Goal: Information Seeking & Learning: Find specific fact

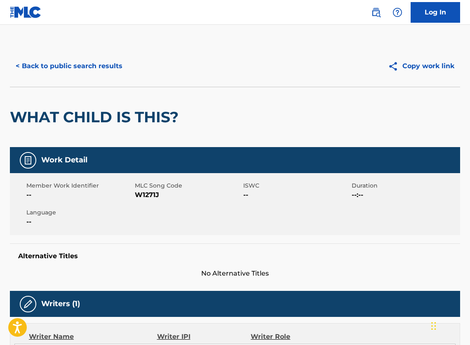
click at [41, 70] on button "< Back to public search results" at bounding box center [69, 66] width 118 height 21
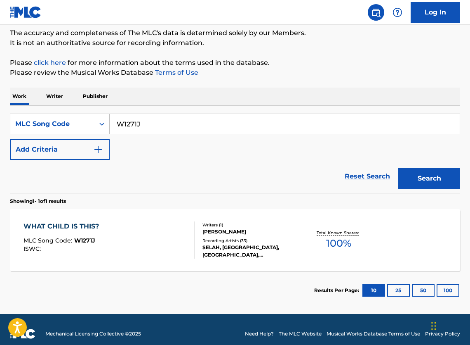
click at [161, 121] on input "W1271J" at bounding box center [285, 124] width 350 height 20
paste input "LV9VJH"
type input "LV9VJH"
drag, startPoint x: 440, startPoint y: 192, endPoint x: 421, endPoint y: 194, distance: 19.1
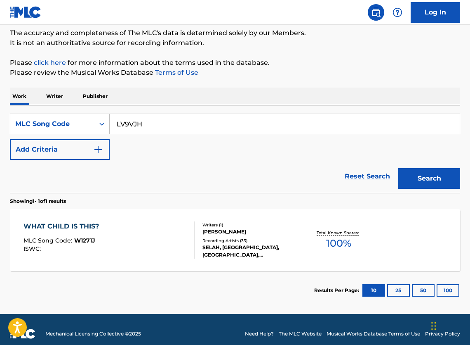
click at [440, 189] on button "Search" at bounding box center [430, 178] width 62 height 21
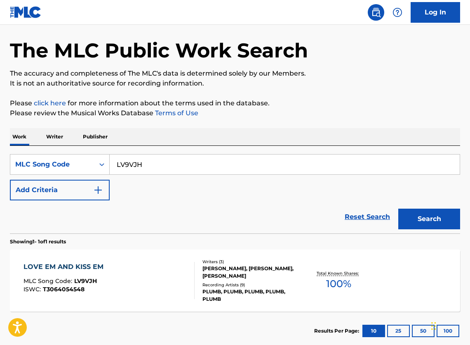
scroll to position [56, 0]
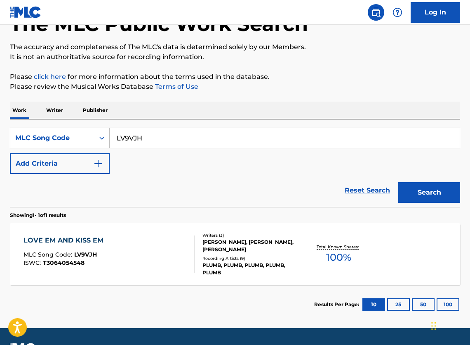
click at [274, 274] on div "PLUMB, PLUMB, PLUMB, PLUMB, PLUMB" at bounding box center [252, 268] width 99 height 15
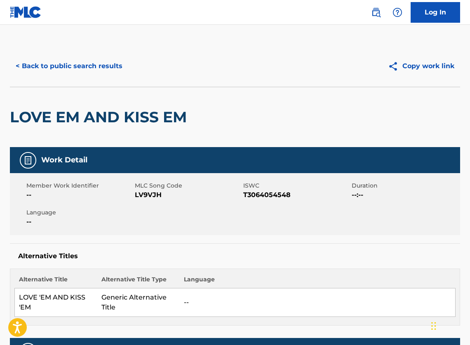
scroll to position [0, 0]
click at [86, 72] on button "< Back to public search results" at bounding box center [69, 66] width 118 height 21
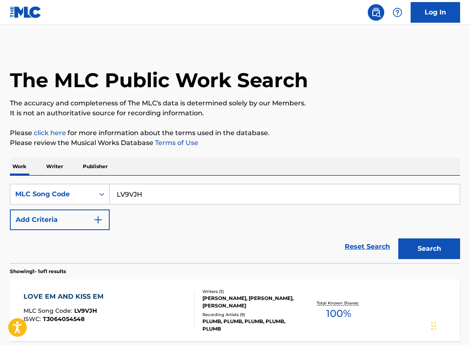
click at [170, 138] on p "Please click here for more information about the terms used in the database." at bounding box center [235, 133] width 451 height 10
click at [132, 143] on p "Please review the Musical Works Database Terms of Use" at bounding box center [235, 143] width 451 height 10
click at [164, 147] on link "Terms of Use" at bounding box center [176, 143] width 45 height 8
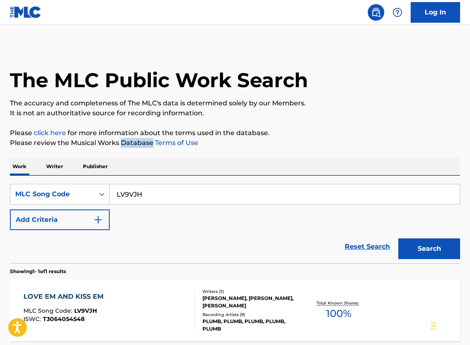
click at [131, 147] on p "Please review the Musical Works Database Terms of Use" at bounding box center [235, 143] width 451 height 10
click at [144, 146] on p "Please review the Musical Works Database Terms of Use" at bounding box center [235, 143] width 451 height 10
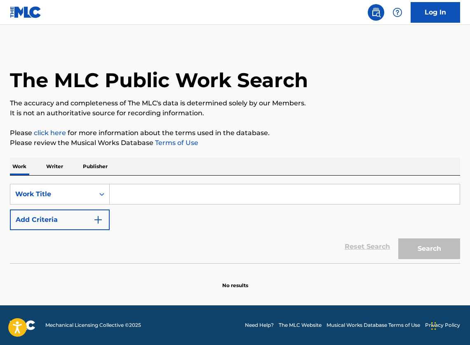
click at [134, 202] on input "Search Form" at bounding box center [285, 194] width 350 height 20
click at [62, 196] on div "Work Title" at bounding box center [52, 194] width 74 height 10
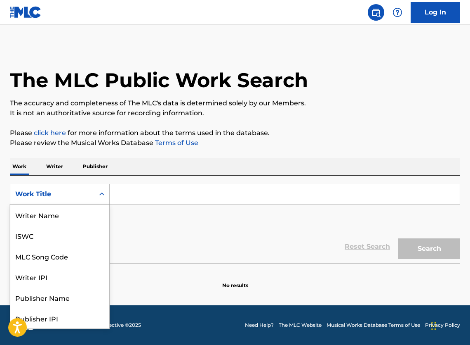
scroll to position [45, 0]
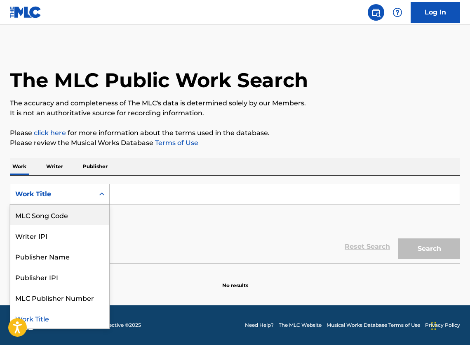
click at [63, 218] on div "MLC Song Code" at bounding box center [59, 214] width 99 height 21
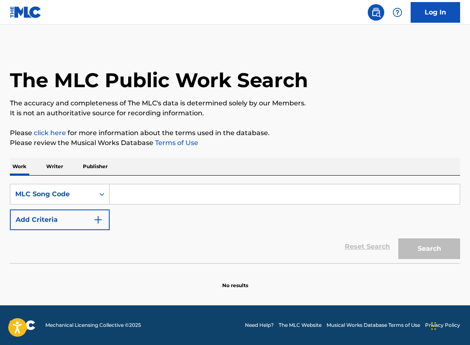
click at [142, 200] on input "Search Form" at bounding box center [285, 194] width 350 height 20
paste input "G38237"
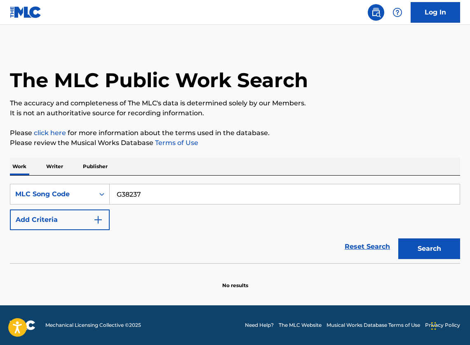
click at [438, 259] on button "Search" at bounding box center [430, 248] width 62 height 21
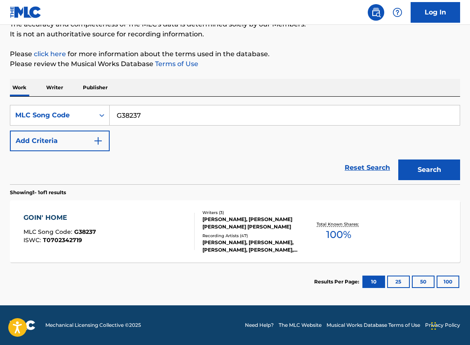
scroll to position [90, 0]
click at [137, 105] on input "G38237" at bounding box center [285, 115] width 350 height 20
click at [143, 109] on input "G38237" at bounding box center [285, 115] width 350 height 20
paste input "L7566J"
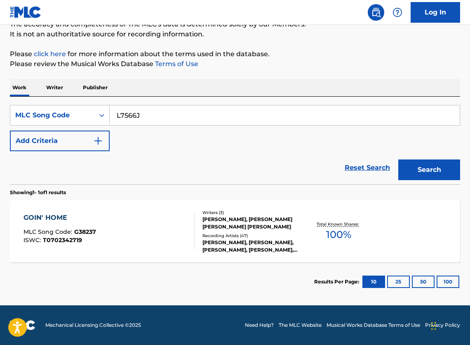
type input "L7566J"
click at [414, 172] on button "Search" at bounding box center [430, 169] width 62 height 21
click at [249, 246] on div "SHO BARAKA, SHO BARAKA, SHO BARAKA, SHO BARAKA, SHO BARAKA" at bounding box center [252, 246] width 99 height 15
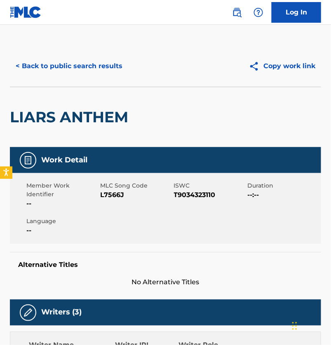
click at [64, 73] on button "< Back to public search results" at bounding box center [69, 66] width 118 height 21
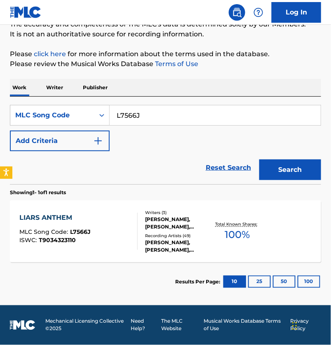
scroll to position [89, 0]
click at [152, 109] on input "L7566J" at bounding box center [215, 115] width 211 height 20
paste input "H5073C"
type input "H5073C"
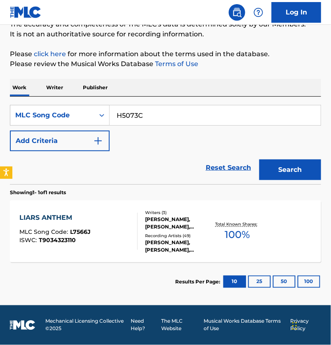
click at [305, 167] on button "Search" at bounding box center [291, 169] width 62 height 21
click at [123, 262] on section "Results Per Page: 10 25 50 100" at bounding box center [166, 281] width 312 height 39
click at [123, 232] on div "HALF OF ME MLC Song Code : H5073C ISWC :" at bounding box center [78, 231] width 118 height 37
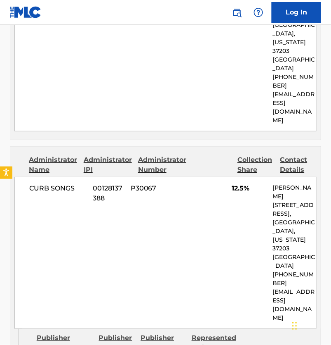
scroll to position [547, 0]
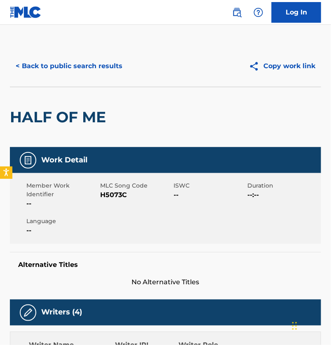
click at [70, 75] on button "< Back to public search results" at bounding box center [69, 66] width 118 height 21
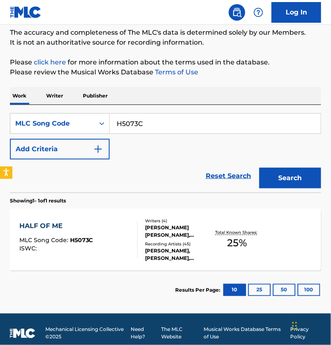
click at [139, 123] on input "H5073C" at bounding box center [215, 123] width 211 height 20
paste input "L5069T"
type input "L5069T"
click at [285, 186] on button "Search" at bounding box center [291, 178] width 62 height 21
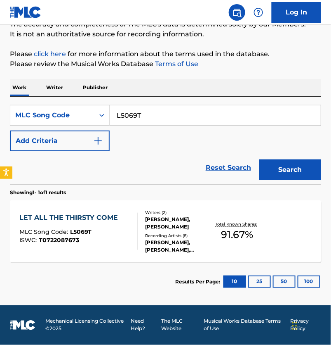
scroll to position [89, 0]
click at [154, 241] on div "JOHN G. ELLIOTT, JOHN G. ELLIOTT, JOHN G. ELLIOTT, JOHN G. ELLIOTT, JOHN G. ELL…" at bounding box center [179, 246] width 66 height 15
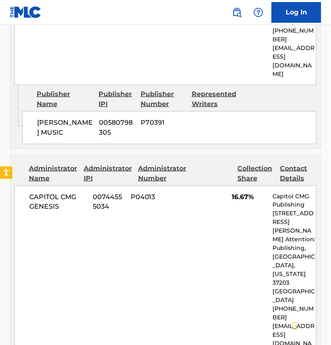
scroll to position [733, 0]
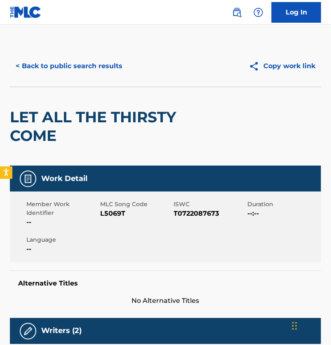
click at [67, 76] on button "< Back to public search results" at bounding box center [69, 66] width 118 height 21
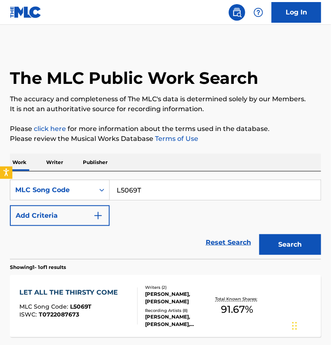
scroll to position [66, 0]
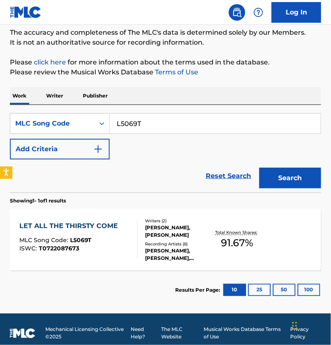
click at [163, 134] on div "L5069T" at bounding box center [216, 123] width 212 height 21
click at [163, 133] on input "L5069T" at bounding box center [215, 123] width 211 height 20
paste input "R04253"
type input "R04253"
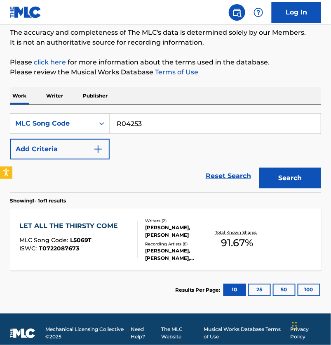
click at [298, 187] on button "Search" at bounding box center [291, 178] width 62 height 21
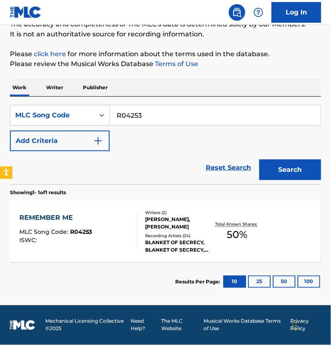
scroll to position [89, 0]
click at [151, 239] on div "BLANKET OF SECRECY, BLANKET OF SECRECY, ANDY DENTON, ANDY DENTON, ANDY DENTON" at bounding box center [179, 246] width 66 height 15
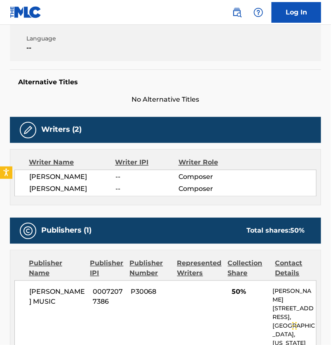
scroll to position [228, 0]
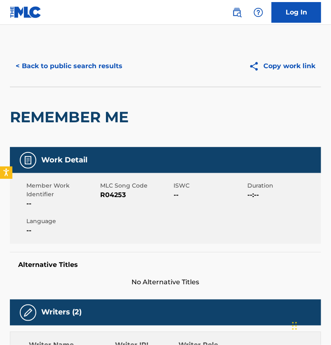
click at [61, 66] on button "< Back to public search results" at bounding box center [69, 66] width 118 height 21
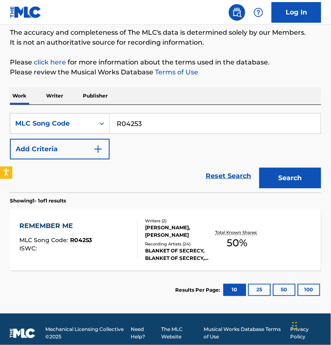
click at [176, 133] on input "R04253" at bounding box center [215, 123] width 211 height 20
paste input "HVA3BI"
type input "HVA3BI"
click at [288, 188] on button "Search" at bounding box center [291, 178] width 62 height 21
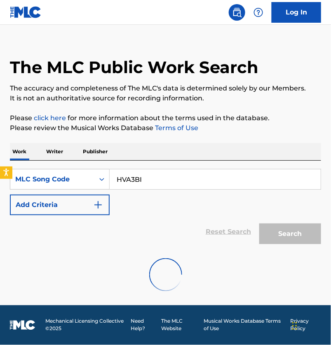
scroll to position [26, 0]
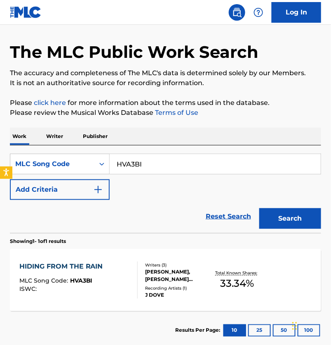
click at [186, 283] on div "JIM COOPER, ANDY DALE DENTON, BRIAN JAMES WOOTEN" at bounding box center [179, 275] width 66 height 15
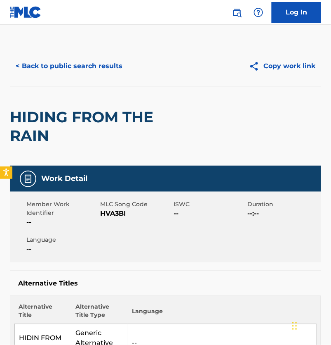
scroll to position [26, 0]
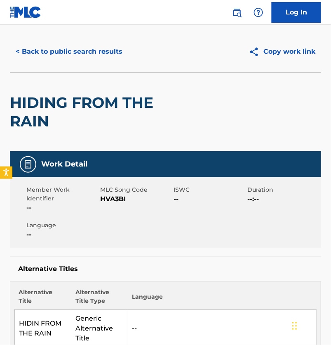
click at [80, 62] on button "< Back to public search results" at bounding box center [69, 51] width 118 height 21
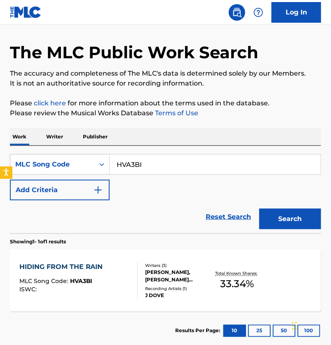
click at [144, 174] on input "HVA3BI" at bounding box center [215, 164] width 211 height 20
paste input "J1665"
type input "J1665I"
click at [274, 228] on button "Search" at bounding box center [291, 218] width 62 height 21
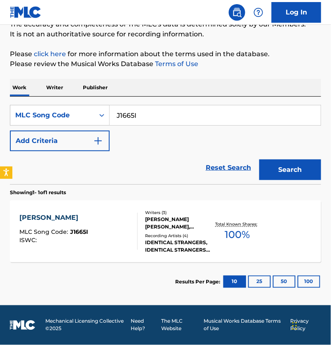
scroll to position [90, 0]
click at [153, 243] on div "IDENTICAL STRANGERS, IDENTICAL STRANGERS, IDENTICAL STRANGERS, IDENTICAL STRANG…" at bounding box center [179, 246] width 66 height 15
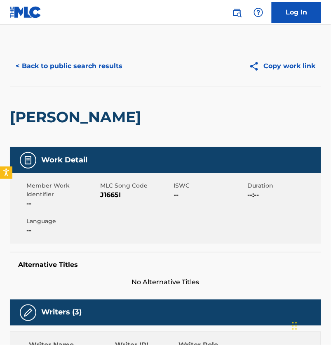
scroll to position [-1, 0]
click at [80, 71] on button "< Back to public search results" at bounding box center [69, 66] width 118 height 21
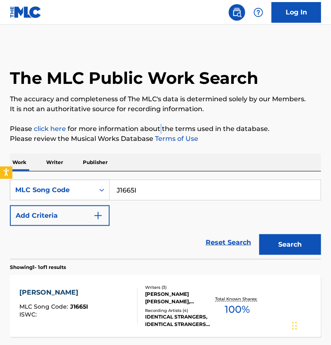
click at [161, 134] on p "Please click here for more information about the terms used in the database." at bounding box center [166, 129] width 312 height 10
click at [142, 128] on div "The MLC Public Work Search The accuracy and completeness of The MLC's data is d…" at bounding box center [165, 210] width 331 height 330
click at [137, 130] on p "Please click here for more information about the terms used in the database." at bounding box center [166, 129] width 312 height 10
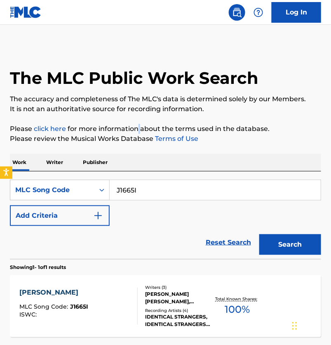
click at [137, 130] on p "Please click here for more information about the terms used in the database." at bounding box center [166, 129] width 312 height 10
click at [214, 134] on p "Please click here for more information about the terms used in the database." at bounding box center [166, 129] width 312 height 10
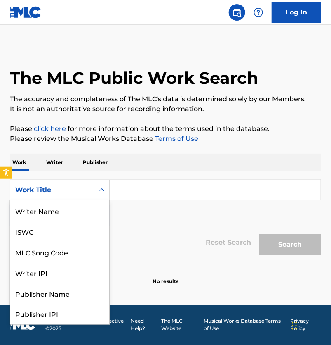
click at [75, 195] on div "Work Title" at bounding box center [52, 190] width 74 height 10
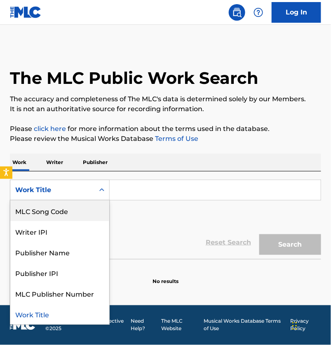
click at [55, 211] on div "MLC Song Code" at bounding box center [59, 210] width 99 height 21
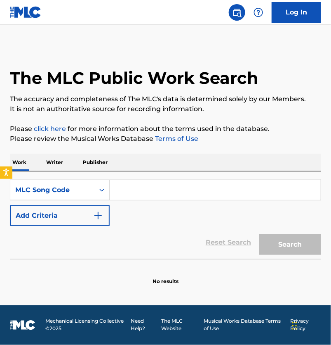
click at [177, 200] on input "Search Form" at bounding box center [215, 190] width 211 height 20
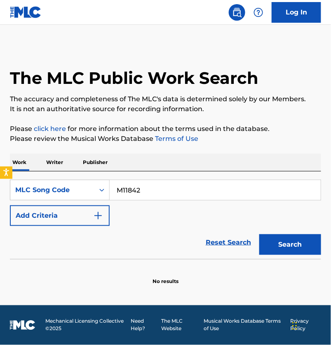
type input "M11842"
drag, startPoint x: 297, startPoint y: 252, endPoint x: 204, endPoint y: 235, distance: 94.4
click at [297, 252] on button "Search" at bounding box center [291, 244] width 62 height 21
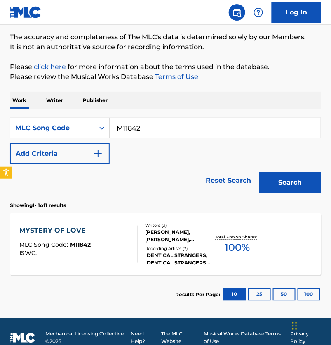
scroll to position [67, 0]
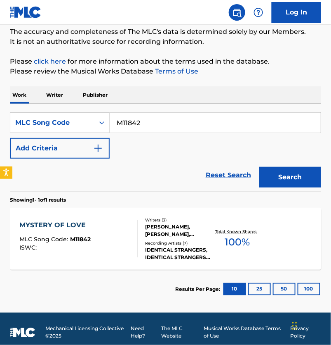
click at [180, 269] on div "MYSTERY OF LOVE MLC Song Code : M11842 ISWC : Writers ( 3 ) ANDY DENTON, BRIAN …" at bounding box center [166, 239] width 312 height 62
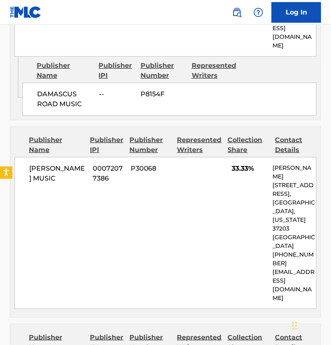
scroll to position [584, 0]
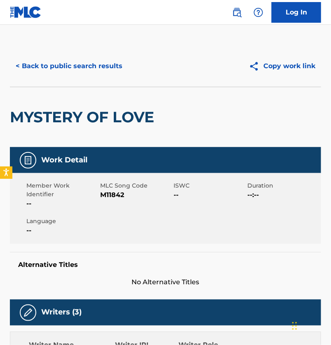
click at [92, 71] on button "< Back to public search results" at bounding box center [69, 66] width 118 height 21
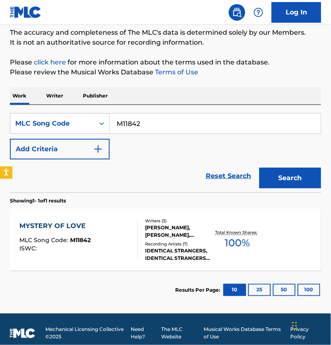
click at [146, 127] on input "M11842" at bounding box center [215, 123] width 211 height 20
paste input "L70627"
type input "L70627"
click at [272, 186] on button "Search" at bounding box center [291, 178] width 62 height 21
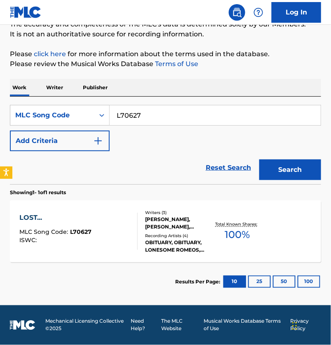
scroll to position [89, 0]
click at [156, 232] on div "Recording Artists ( 4 )" at bounding box center [179, 235] width 66 height 6
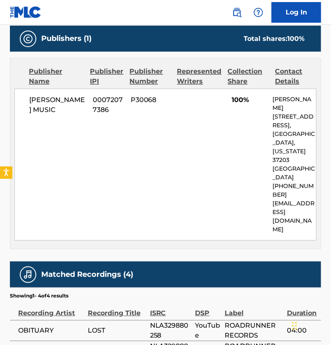
scroll to position [391, 0]
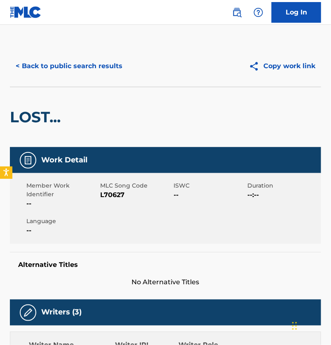
click at [72, 68] on button "< Back to public search results" at bounding box center [69, 66] width 118 height 21
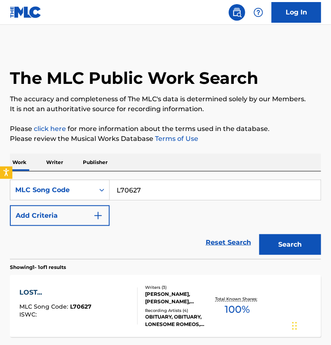
scroll to position [66, 0]
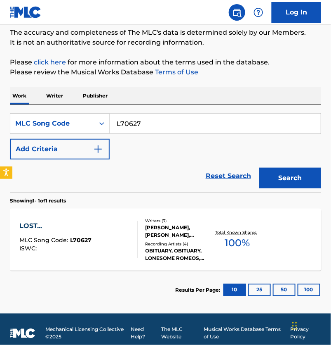
click at [183, 130] on input "L70627" at bounding box center [215, 123] width 211 height 20
paste input "HV7ZGY"
type input "HV7ZGY"
click at [279, 186] on button "Search" at bounding box center [291, 178] width 62 height 21
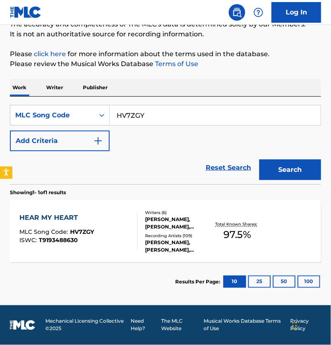
scroll to position [89, 0]
click at [127, 215] on div "HEAR MY HEART MLC Song Code : HV7ZGY ISWC : T9193488630" at bounding box center [78, 231] width 118 height 37
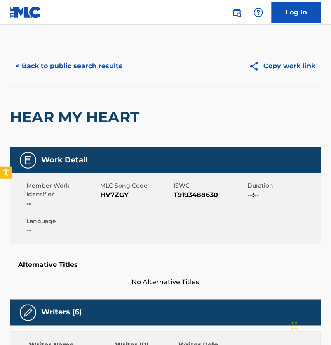
scroll to position [0, 0]
click at [80, 66] on button "< Back to public search results" at bounding box center [69, 66] width 118 height 21
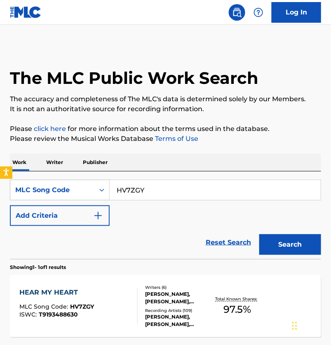
click at [129, 132] on p "Please click here for more information about the terms used in the database." at bounding box center [166, 129] width 312 height 10
click at [181, 128] on p "Please click here for more information about the terms used in the database." at bounding box center [166, 129] width 312 height 10
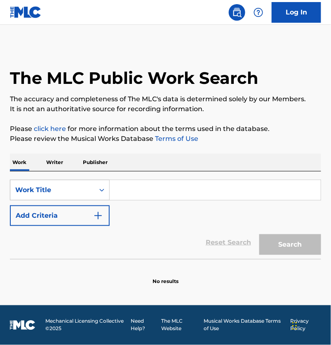
click at [78, 200] on div "Work Title" at bounding box center [60, 190] width 100 height 21
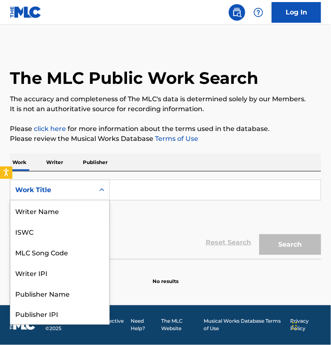
scroll to position [45, 0]
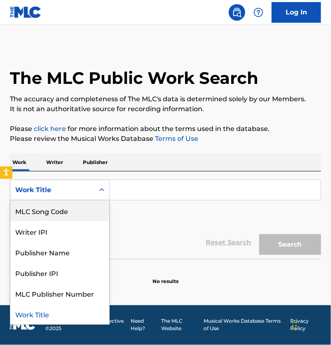
drag, startPoint x: 66, startPoint y: 215, endPoint x: 93, endPoint y: 208, distance: 27.4
click at [66, 215] on div "MLC Song Code" at bounding box center [59, 210] width 99 height 21
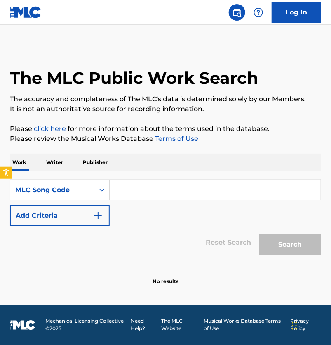
click at [177, 191] on input "Search Form" at bounding box center [215, 190] width 211 height 20
paste input "RV798J"
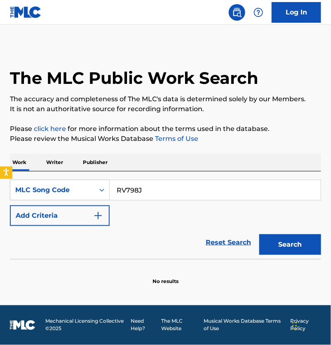
type input "RV798J"
click at [318, 255] on button "Search" at bounding box center [291, 244] width 62 height 21
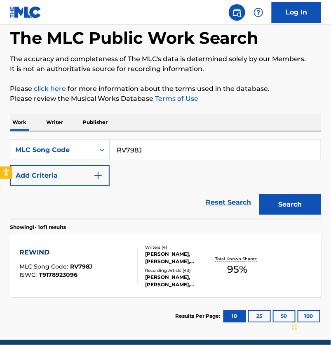
scroll to position [70, 0]
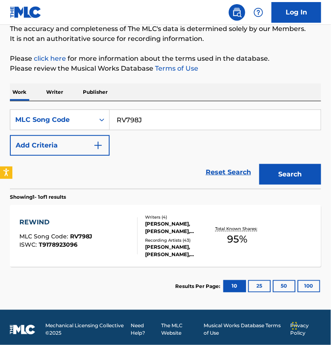
click at [194, 243] on div "Recording Artists ( 43 )" at bounding box center [179, 240] width 66 height 6
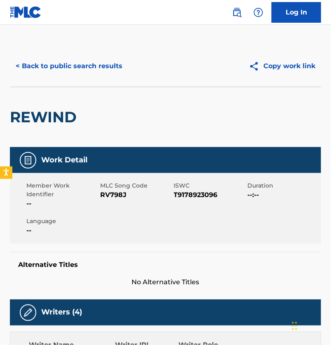
scroll to position [66, 0]
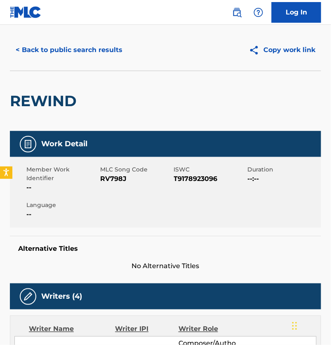
click at [81, 60] on button "< Back to public search results" at bounding box center [69, 50] width 118 height 21
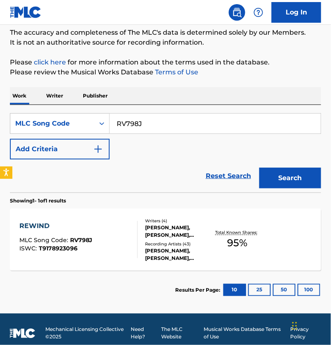
click at [208, 133] on input "RV798J" at bounding box center [215, 123] width 211 height 20
drag, startPoint x: 208, startPoint y: 136, endPoint x: 235, endPoint y: 163, distance: 38.5
click at [208, 133] on input "RV798J" at bounding box center [215, 123] width 211 height 20
paste input "L03505"
type input "L03505"
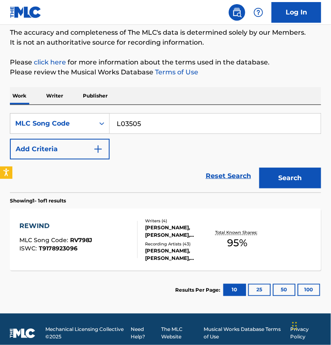
click at [274, 180] on button "Search" at bounding box center [291, 178] width 62 height 21
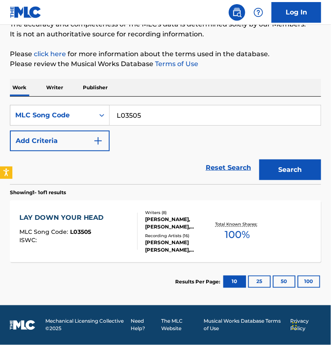
scroll to position [80, 0]
click at [167, 239] on div "Recording Artists ( 16 )" at bounding box center [179, 235] width 66 height 6
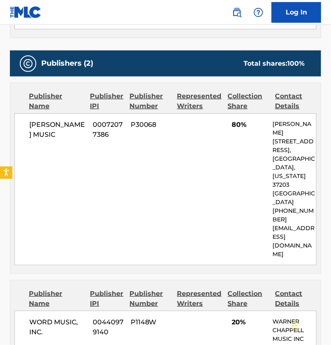
scroll to position [521, 0]
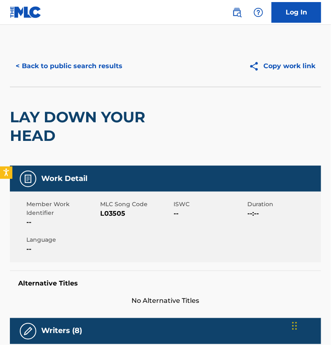
click at [86, 64] on button "< Back to public search results" at bounding box center [69, 66] width 118 height 21
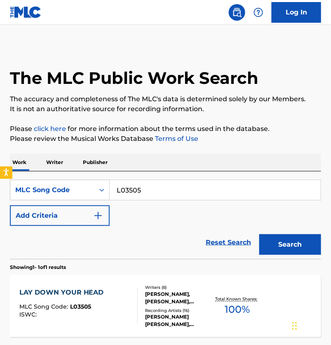
click at [206, 127] on div "The MLC Public Work Search The accuracy and completeness of The MLC's data is d…" at bounding box center [165, 210] width 331 height 330
click at [152, 132] on p "Please click here for more information about the terms used in the database." at bounding box center [166, 129] width 312 height 10
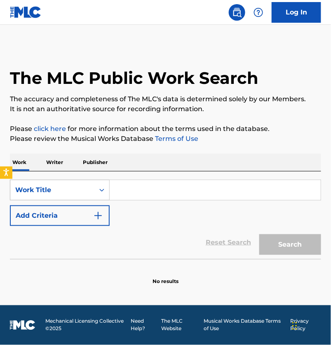
click at [83, 195] on div "Work Title" at bounding box center [52, 190] width 74 height 10
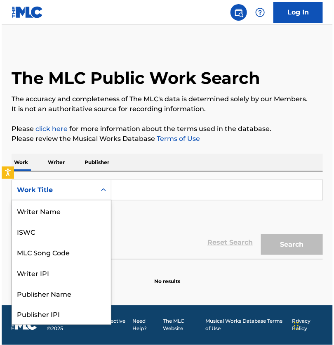
scroll to position [45, 0]
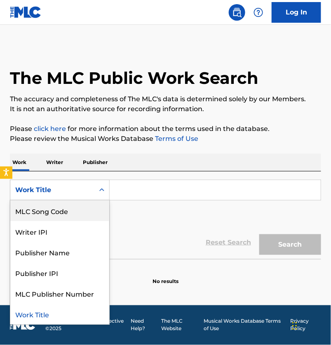
drag, startPoint x: 74, startPoint y: 211, endPoint x: 90, endPoint y: 205, distance: 17.6
click at [75, 210] on div "MLC Song Code" at bounding box center [59, 210] width 99 height 21
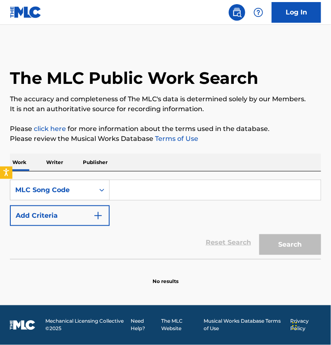
drag, startPoint x: 90, startPoint y: 205, endPoint x: 173, endPoint y: 206, distance: 82.1
click at [130, 187] on input "Search Form" at bounding box center [215, 190] width 211 height 20
paste input "M3538M"
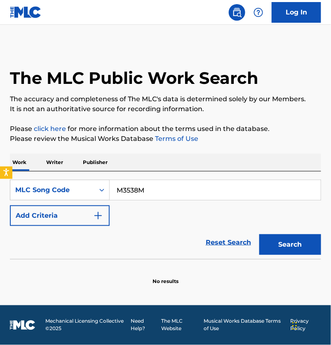
type input "M3538M"
drag, startPoint x: 291, startPoint y: 241, endPoint x: 214, endPoint y: 266, distance: 80.5
click at [290, 241] on div "Search" at bounding box center [288, 242] width 66 height 33
drag, startPoint x: 292, startPoint y: 249, endPoint x: 277, endPoint y: 247, distance: 15.4
click at [292, 249] on button "Search" at bounding box center [291, 244] width 62 height 21
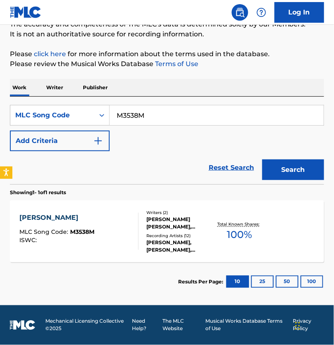
scroll to position [89, 0]
click at [131, 213] on div "MRS. CLAUS MLC Song Code : M3538M ISWC :" at bounding box center [79, 231] width 120 height 37
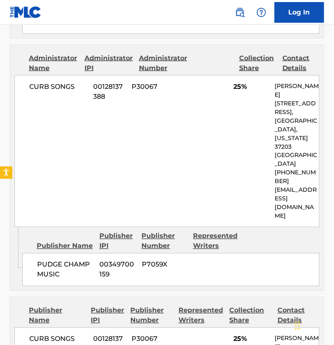
scroll to position [699, 0]
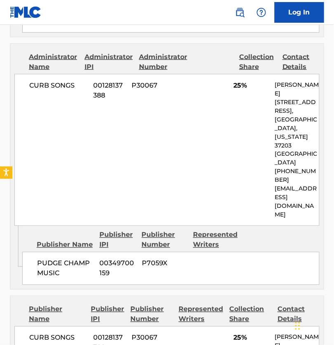
click at [156, 258] on span "P7059X" at bounding box center [164, 263] width 45 height 10
copy span "P7059X"
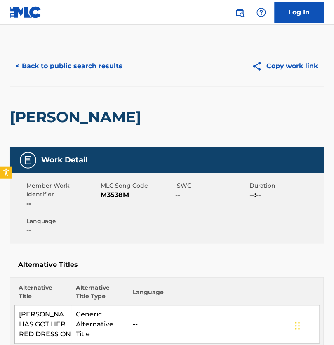
scroll to position [0, 0]
click at [81, 75] on button "< Back to public search results" at bounding box center [69, 66] width 118 height 21
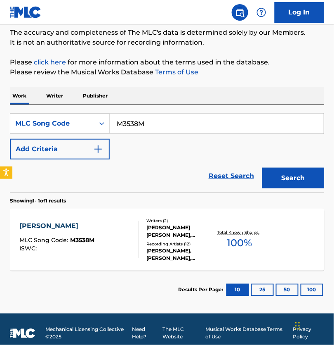
click at [96, 99] on p "Publisher" at bounding box center [95, 95] width 30 height 17
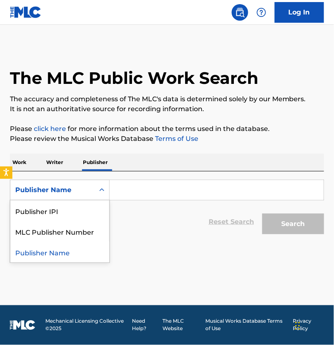
click at [59, 195] on div "Publisher Name" at bounding box center [52, 190] width 74 height 10
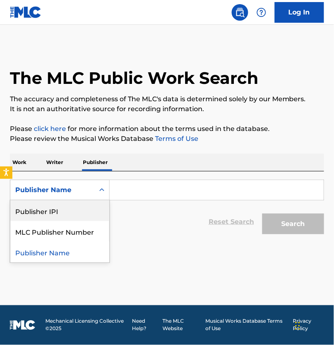
click at [64, 213] on div "Publisher IPI" at bounding box center [59, 210] width 99 height 21
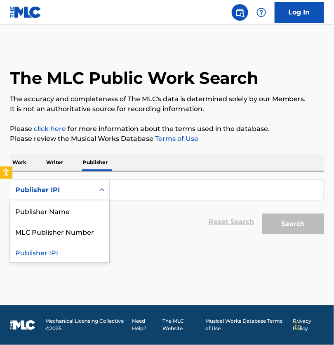
drag, startPoint x: 53, startPoint y: 194, endPoint x: 61, endPoint y: 247, distance: 53.9
click at [53, 194] on div "Publisher IPI" at bounding box center [52, 190] width 74 height 10
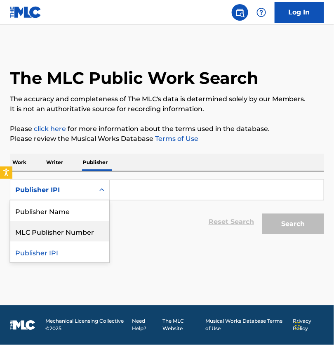
drag, startPoint x: 61, startPoint y: 241, endPoint x: 102, endPoint y: 218, distance: 46.9
click at [68, 238] on div "MLC Publisher Number" at bounding box center [59, 231] width 99 height 21
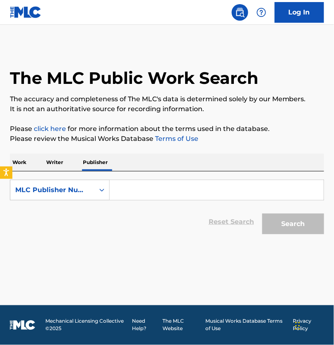
click at [141, 188] on input "Search Form" at bounding box center [217, 190] width 214 height 20
paste input "P7059X"
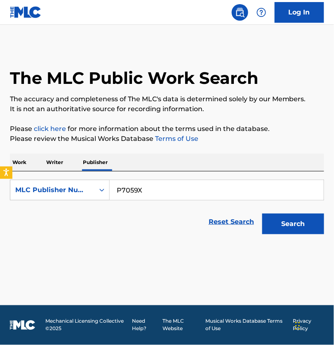
type input "P7059X"
drag, startPoint x: 277, startPoint y: 232, endPoint x: 259, endPoint y: 235, distance: 18.8
click at [277, 233] on button "Search" at bounding box center [293, 223] width 62 height 21
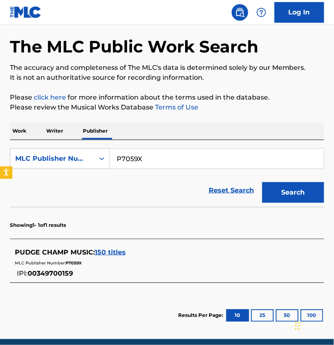
scroll to position [50, 0]
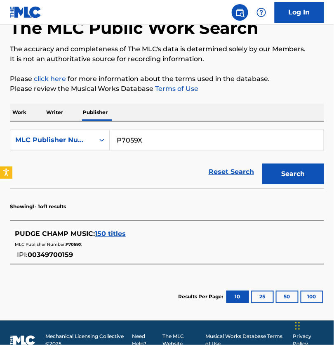
click at [103, 237] on span "150 titles" at bounding box center [110, 233] width 31 height 8
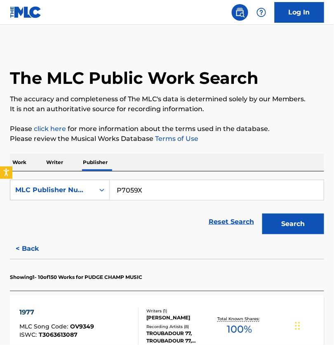
scroll to position [0, 0]
click at [28, 167] on p "Work" at bounding box center [19, 162] width 19 height 17
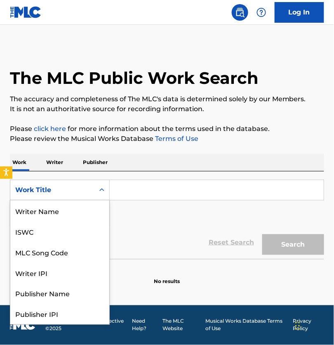
click at [81, 191] on div "Work Title" at bounding box center [52, 190] width 74 height 10
drag, startPoint x: 153, startPoint y: 199, endPoint x: 67, endPoint y: 214, distance: 86.8
click at [152, 199] on input "Search Form" at bounding box center [217, 190] width 214 height 20
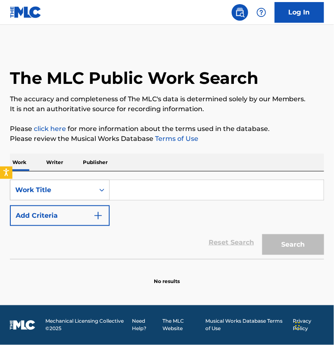
drag, startPoint x: 69, startPoint y: 198, endPoint x: 69, endPoint y: 205, distance: 7.4
click at [69, 195] on div "Work Title" at bounding box center [52, 190] width 74 height 10
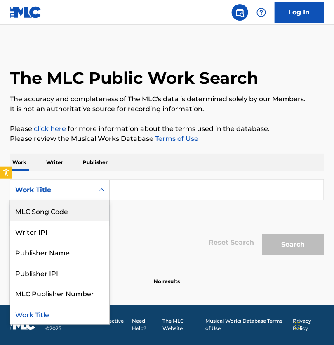
click at [64, 218] on div "MLC Song Code" at bounding box center [59, 210] width 99 height 21
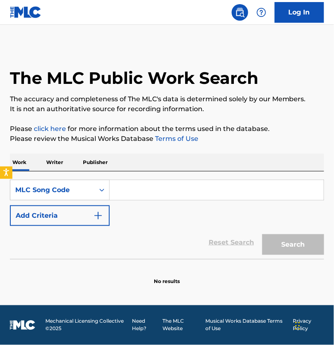
click at [152, 200] on input "Search Form" at bounding box center [217, 190] width 214 height 20
paste input "M3538M"
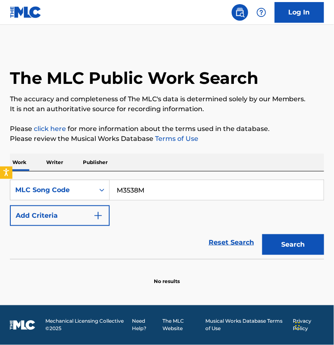
type input "M3538M"
drag, startPoint x: 280, startPoint y: 248, endPoint x: 139, endPoint y: 228, distance: 143.0
click at [280, 248] on button "Search" at bounding box center [293, 244] width 62 height 21
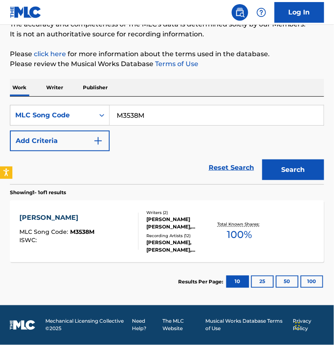
scroll to position [83, 0]
click at [68, 237] on div "ISWC :" at bounding box center [56, 240] width 75 height 6
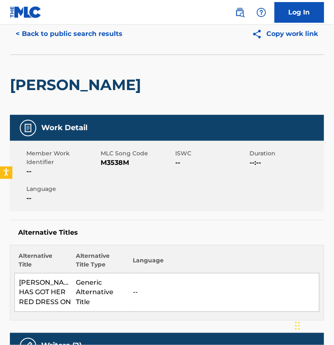
scroll to position [24, 0]
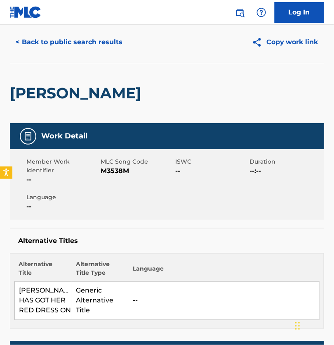
click at [75, 42] on button "< Back to public search results" at bounding box center [69, 42] width 118 height 21
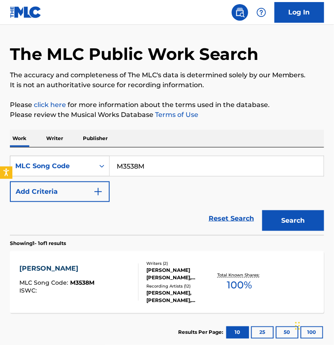
scroll to position [66, 0]
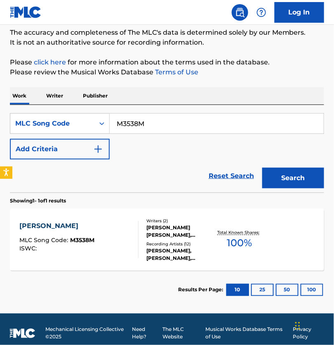
click at [139, 126] on input "M3538M" at bounding box center [217, 123] width 214 height 20
paste input "LVBCWZ"
type input "LVBCWZ"
drag, startPoint x: 295, startPoint y: 186, endPoint x: 193, endPoint y: 195, distance: 102.8
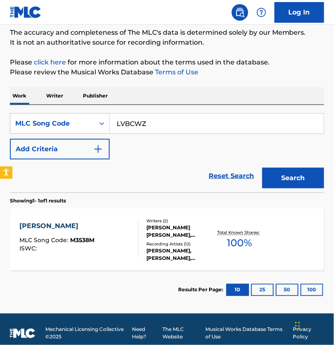
click at [295, 186] on button "Search" at bounding box center [293, 178] width 62 height 21
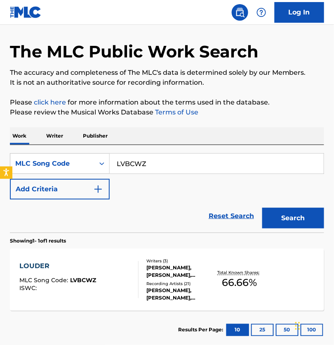
scroll to position [26, 0]
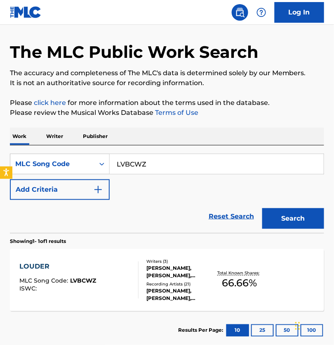
click at [127, 296] on div "LOUDER MLC Song Code : LVBCWZ ISWC :" at bounding box center [79, 279] width 120 height 37
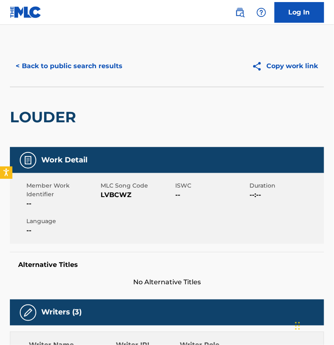
click at [59, 69] on button "< Back to public search results" at bounding box center [69, 66] width 118 height 21
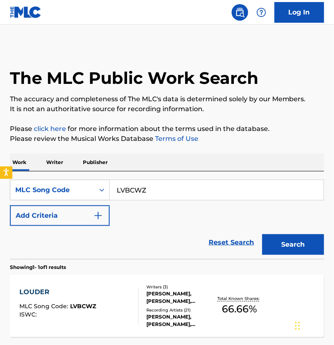
scroll to position [26, 0]
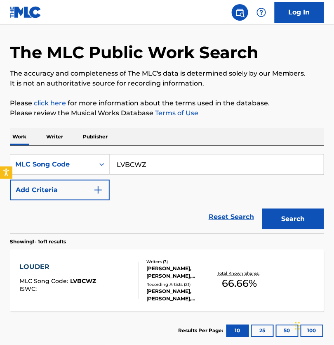
click at [155, 171] on input "LVBCWZ" at bounding box center [217, 164] width 214 height 20
paste input "W0809Q"
type input "W0809Q"
drag, startPoint x: 272, startPoint y: 229, endPoint x: 18, endPoint y: 309, distance: 266.1
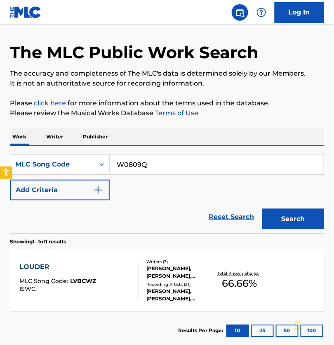
click at [272, 229] on button "Search" at bounding box center [293, 218] width 62 height 21
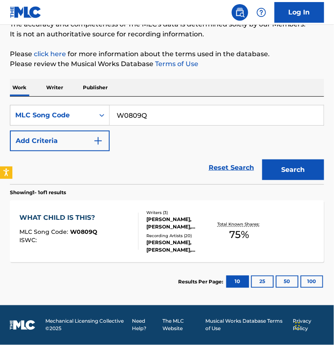
scroll to position [83, 0]
click at [135, 236] on div at bounding box center [135, 231] width 7 height 37
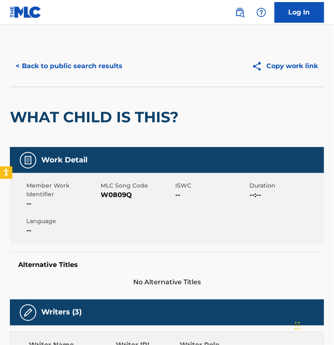
scroll to position [66, 0]
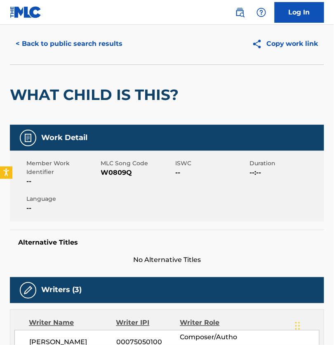
click at [90, 54] on button "< Back to public search results" at bounding box center [69, 43] width 118 height 21
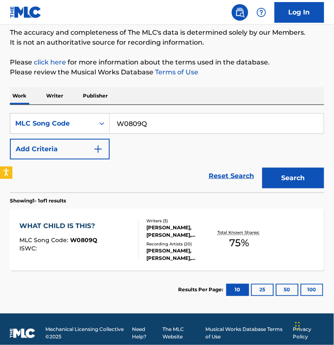
click at [164, 129] on input "W0809Q" at bounding box center [217, 123] width 214 height 20
paste input "1599"
type input "W01599"
drag, startPoint x: 289, startPoint y: 181, endPoint x: 277, endPoint y: 186, distance: 13.7
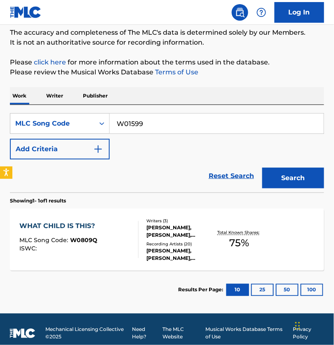
click at [289, 181] on button "Search" at bounding box center [293, 178] width 62 height 21
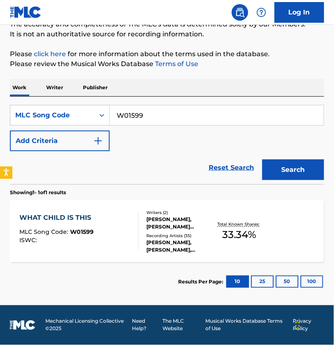
scroll to position [89, 0]
click at [142, 220] on div "Writers ( 2 ) BRENT MAHER, JO DEE M MESSINA Recording Artists ( 35 ) KENNY ROGE…" at bounding box center [176, 231] width 75 height 44
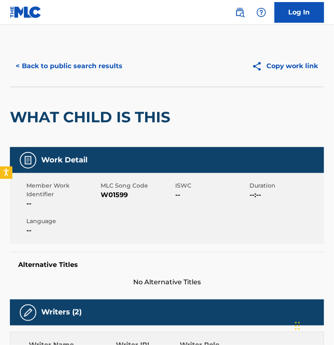
click at [67, 72] on button "< Back to public search results" at bounding box center [69, 66] width 118 height 21
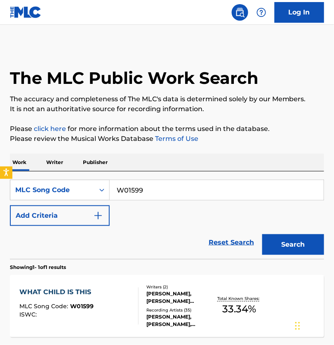
scroll to position [66, 0]
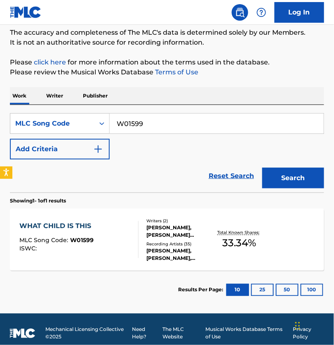
click at [168, 129] on input "W01599" at bounding box center [217, 123] width 214 height 20
paste input "809Q"
type input "W0809Q"
click at [293, 180] on button "Search" at bounding box center [293, 178] width 62 height 21
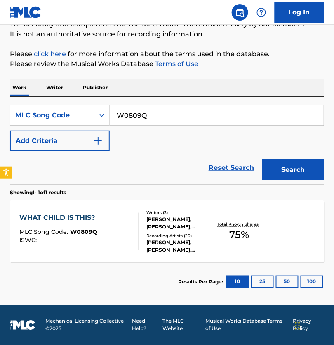
scroll to position [89, 0]
click at [149, 209] on div "Writers ( 3 )" at bounding box center [180, 212] width 67 height 6
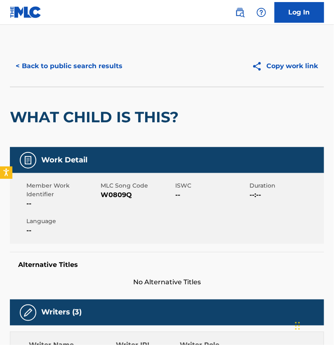
click at [80, 76] on button "< Back to public search results" at bounding box center [69, 66] width 118 height 21
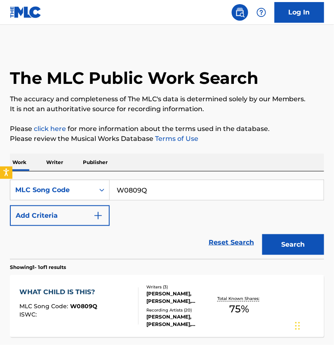
scroll to position [66, 0]
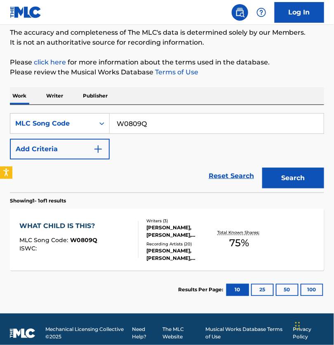
click at [160, 133] on input "W0809Q" at bounding box center [217, 123] width 214 height 20
paste input "H1677V"
click at [280, 188] on button "Search" at bounding box center [293, 178] width 62 height 21
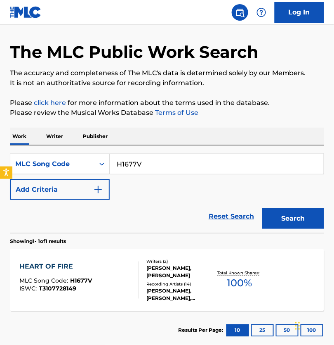
scroll to position [69, 0]
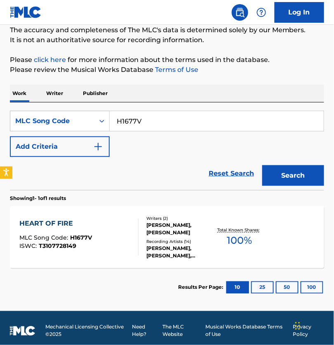
click at [156, 131] on input "H1677V" at bounding box center [217, 121] width 214 height 20
drag, startPoint x: 156, startPoint y: 133, endPoint x: 147, endPoint y: 135, distance: 8.8
click at [156, 131] on input "H1677V" at bounding box center [217, 121] width 214 height 20
paste input "V02182"
type input "V02182"
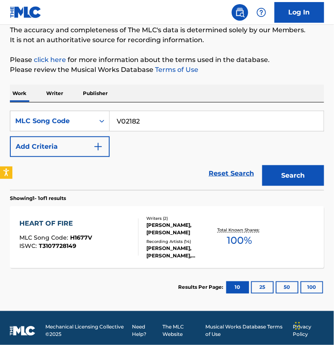
click at [284, 186] on button "Search" at bounding box center [293, 175] width 62 height 21
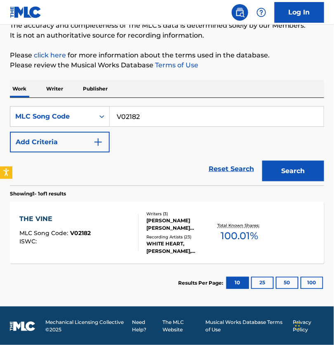
scroll to position [74, 0]
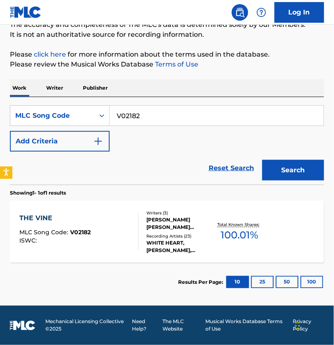
click at [154, 230] on div "BILLY LEE SMILEY, MARK GERSMEHL, RICK DUANE FLORIAN" at bounding box center [180, 223] width 67 height 15
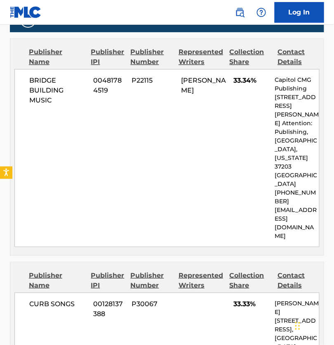
scroll to position [430, 0]
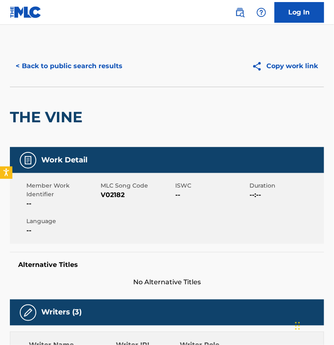
click at [64, 73] on button "< Back to public search results" at bounding box center [69, 66] width 118 height 21
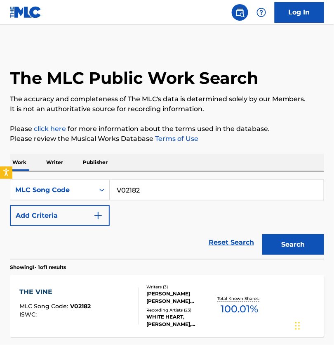
click at [183, 134] on p "Please click here for more information about the terms used in the database." at bounding box center [167, 129] width 314 height 10
click at [287, 197] on input "V02182" at bounding box center [217, 190] width 214 height 20
click at [281, 182] on div "SearchWithCriteria02acde9f-24b7-476d-96a3-8277f1056e0b MLC Song Code V02182 Add…" at bounding box center [167, 214] width 314 height 87
click at [168, 130] on p "Please click here for more information about the terms used in the database." at bounding box center [167, 129] width 314 height 10
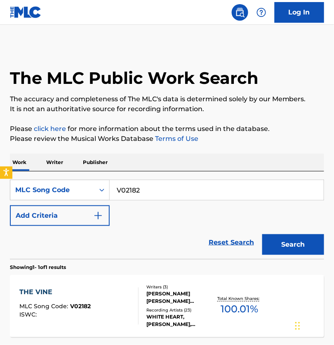
click at [138, 129] on p "Please click here for more information about the terms used in the database." at bounding box center [167, 129] width 314 height 10
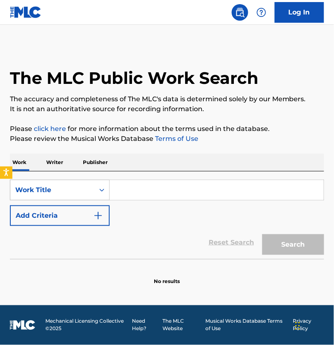
drag, startPoint x: 72, startPoint y: 196, endPoint x: 67, endPoint y: 201, distance: 7.3
click at [72, 195] on div "Work Title" at bounding box center [52, 190] width 74 height 10
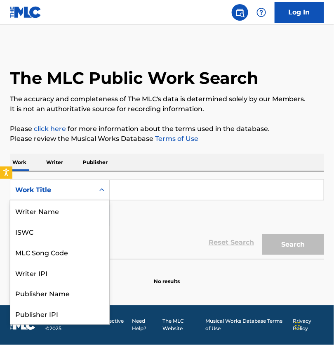
scroll to position [45, 0]
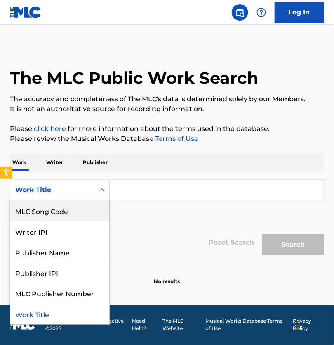
click at [64, 215] on div "MLC Song Code" at bounding box center [59, 210] width 99 height 21
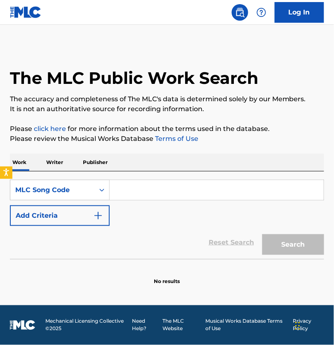
click at [149, 196] on input "Search Form" at bounding box center [217, 190] width 214 height 20
paste input "JV935K"
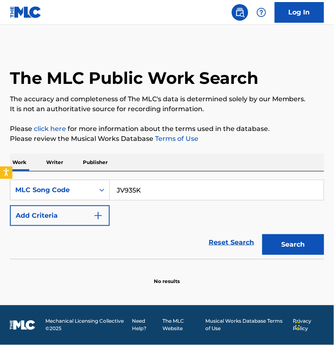
type input "JV935K"
click at [279, 255] on button "Search" at bounding box center [293, 244] width 62 height 21
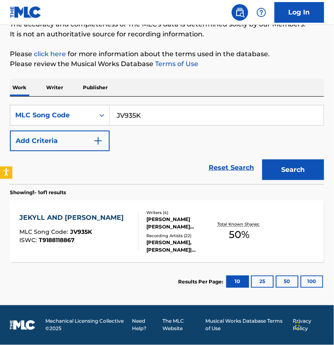
scroll to position [86, 0]
click at [134, 228] on div at bounding box center [135, 231] width 7 height 37
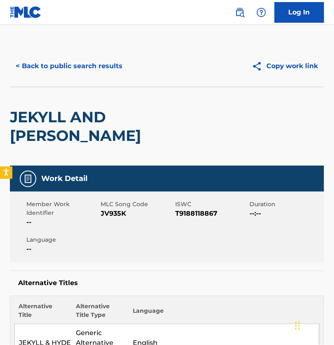
click at [70, 76] on button "< Back to public search results" at bounding box center [69, 66] width 118 height 21
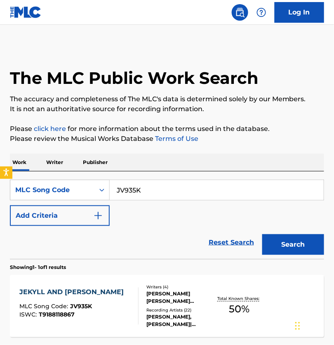
scroll to position [66, 0]
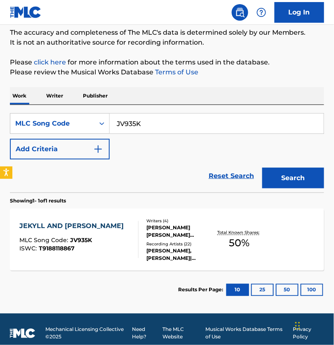
click at [179, 133] on input "JV935K" at bounding box center [217, 123] width 214 height 20
paste input "KA1NWG"
type input "KA1NWG"
click at [273, 180] on button "Search" at bounding box center [293, 178] width 62 height 21
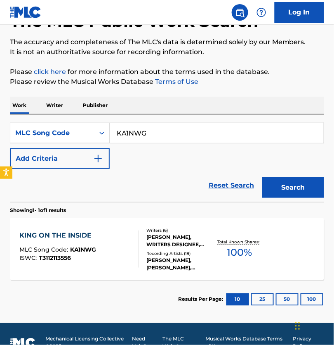
scroll to position [55, 0]
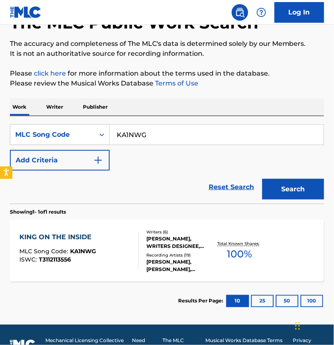
click at [151, 250] on div "ZACH HOLMES, WRITERS DESIGNEE, BRANDON RICHARDSON, MICAH DARREL KUIPER, TEDD AN…" at bounding box center [180, 242] width 67 height 15
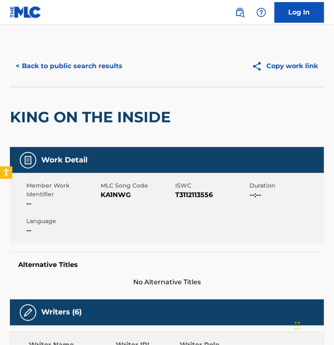
scroll to position [54, 0]
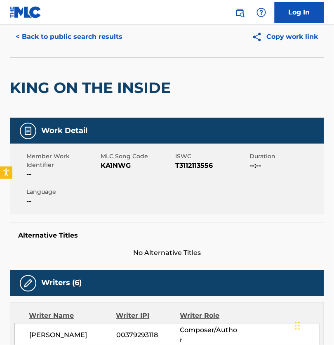
click at [78, 47] on button "< Back to public search results" at bounding box center [69, 36] width 118 height 21
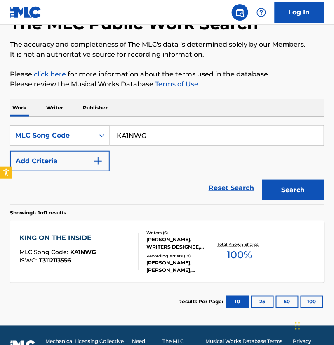
click at [158, 135] on input "KA1NWG" at bounding box center [217, 135] width 214 height 20
paste input "T5031H"
click at [300, 200] on button "Search" at bounding box center [293, 190] width 62 height 21
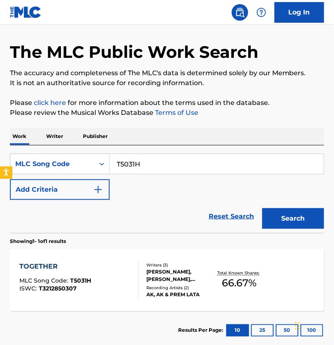
click at [139, 170] on input "T5031H" at bounding box center [217, 164] width 214 height 20
paste input "MA0C6O"
type input "MA0C6O"
drag, startPoint x: 309, startPoint y: 226, endPoint x: 297, endPoint y: 224, distance: 12.5
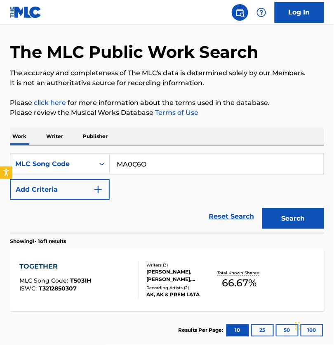
click at [309, 225] on button "Search" at bounding box center [293, 218] width 62 height 21
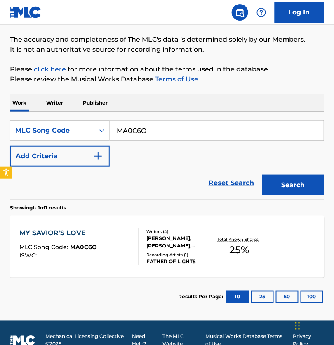
scroll to position [60, 0]
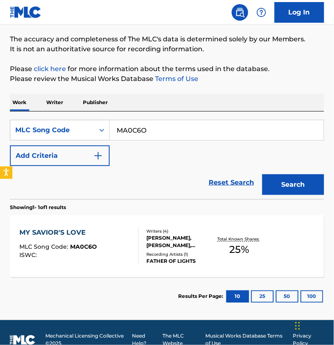
click at [166, 249] on div "JON REDDICK, LAUREN EVANS, KEITH EVERETTE SMITH, HOWARD BENJAMIN COWART" at bounding box center [180, 241] width 67 height 15
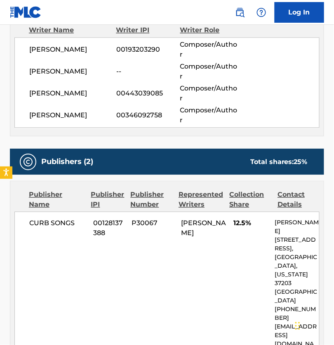
scroll to position [318, 0]
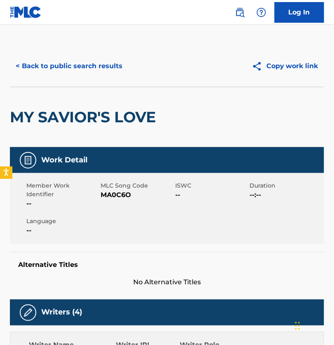
click at [88, 73] on button "< Back to public search results" at bounding box center [69, 66] width 118 height 21
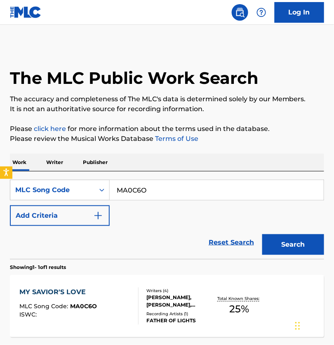
click at [151, 139] on p "Please review the Musical Works Database Terms of Use" at bounding box center [167, 139] width 314 height 10
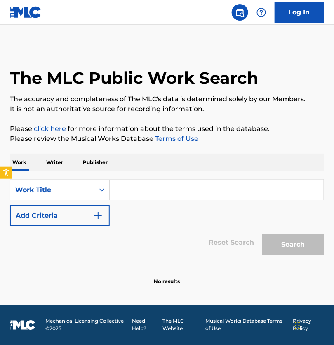
click at [149, 196] on input "Search Form" at bounding box center [217, 190] width 214 height 20
drag, startPoint x: 92, startPoint y: 194, endPoint x: 87, endPoint y: 200, distance: 8.3
click at [90, 194] on div "Work Title" at bounding box center [52, 190] width 74 height 10
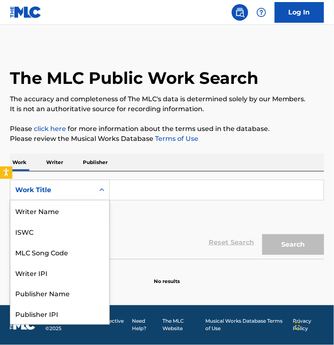
scroll to position [45, 0]
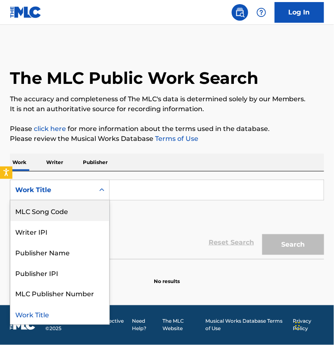
click at [86, 209] on div "MLC Song Code" at bounding box center [59, 210] width 99 height 21
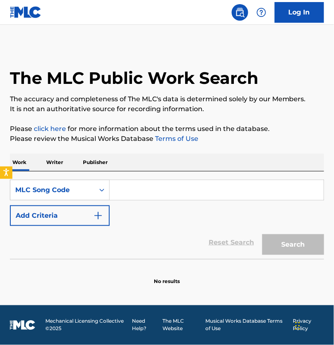
click at [156, 197] on input "Search Form" at bounding box center [217, 190] width 214 height 20
paste input "DVB5TB"
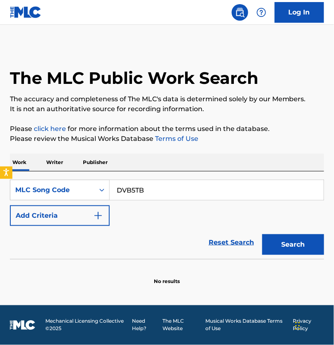
type input "DVB5TB"
click at [280, 247] on button "Search" at bounding box center [293, 244] width 62 height 21
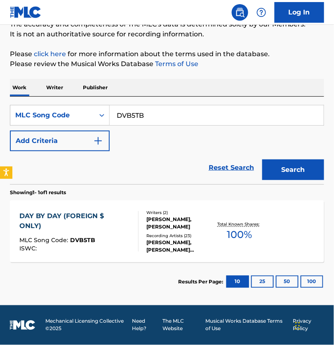
scroll to position [89, 0]
click at [185, 250] on div "DAY BY DAY (FOREIGN $ ONLY) MLC Song Code : DVB5TB ISWC : Writers ( 2 ) CHRISTA…" at bounding box center [167, 231] width 314 height 62
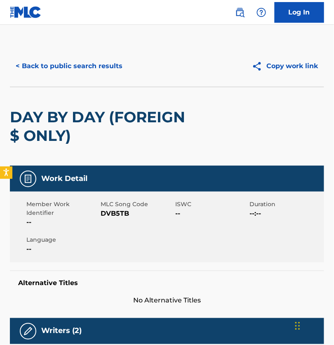
click at [83, 72] on button "< Back to public search results" at bounding box center [69, 66] width 118 height 21
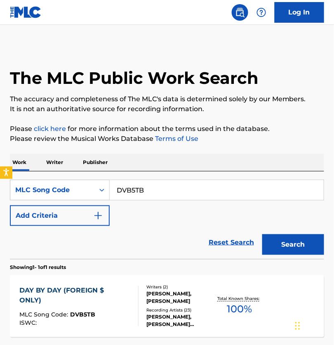
scroll to position [66, 0]
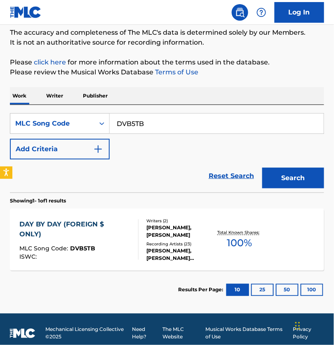
click at [145, 132] on input "DVB5TB" at bounding box center [217, 123] width 214 height 20
paste input "IC4EJ3"
type input "IC4EJ3"
click at [290, 188] on button "Search" at bounding box center [293, 178] width 62 height 21
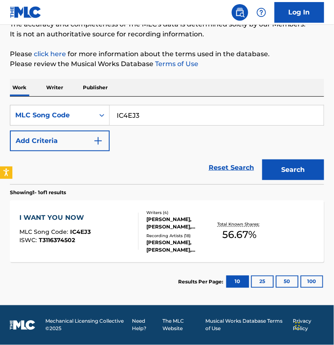
click at [161, 221] on div "QUTAVIUS VONTRELL PARKS, T.J. JACKSON, RHYAN KATHLEEN SHIRLEY, DAVID MORGAN THU…" at bounding box center [180, 222] width 67 height 15
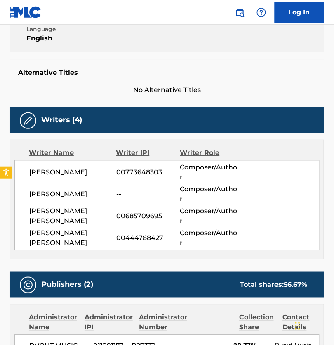
scroll to position [193, 0]
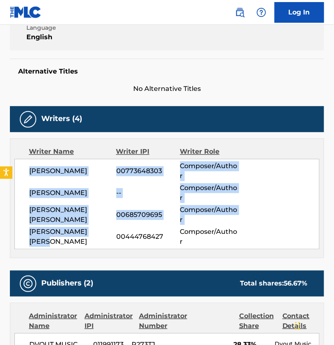
drag, startPoint x: 114, startPoint y: 240, endPoint x: 32, endPoint y: 169, distance: 108.9
click at [32, 169] on div "QUTAVIUS VONTRELL PARKS 00773648303 Composer/Author T.J. JACKSON -- Composer/Au…" at bounding box center [166, 204] width 305 height 90
copy div "QUTAVIUS VONTRELL PARKS 00773648303 Composer/Author T.J. JACKSON -- Composer/Au…"
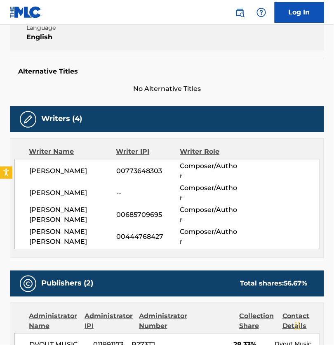
drag, startPoint x: 178, startPoint y: 141, endPoint x: 43, endPoint y: 145, distance: 135.0
click at [178, 141] on div "Writers (4) Writer Name Writer IPI Writer Role QUTAVIUS VONTRELL PARKS 00773648…" at bounding box center [167, 182] width 314 height 152
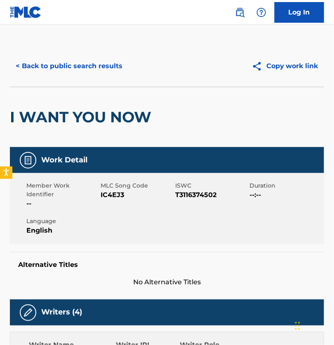
scroll to position [0, 0]
click at [84, 69] on button "< Back to public search results" at bounding box center [69, 66] width 118 height 21
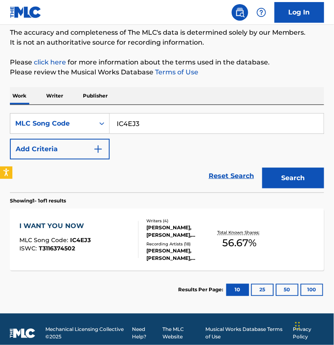
click at [161, 128] on input "IC4EJ3" at bounding box center [217, 123] width 214 height 20
drag, startPoint x: 161, startPoint y: 128, endPoint x: 205, endPoint y: 144, distance: 46.2
click at [161, 128] on input "IC4EJ3" at bounding box center [217, 123] width 214 height 20
paste input "EB1KYQ"
type input "EB1KYQ"
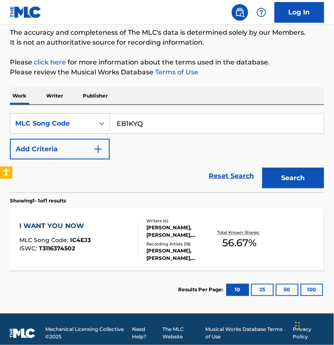
drag, startPoint x: 265, startPoint y: 178, endPoint x: 173, endPoint y: 187, distance: 92.8
click at [265, 178] on button "Search" at bounding box center [293, 178] width 62 height 21
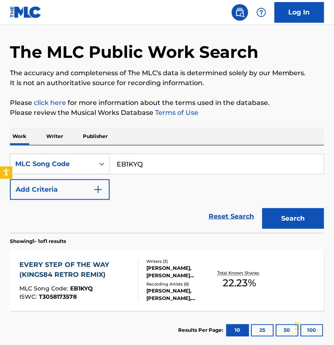
click at [105, 270] on div "EVERY STEP OF THE WAY (KINGS84 RETRO REMIX)" at bounding box center [75, 270] width 113 height 20
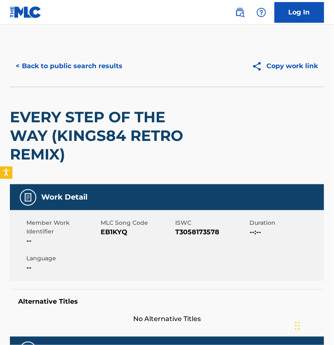
click at [78, 73] on button "< Back to public search results" at bounding box center [69, 66] width 118 height 21
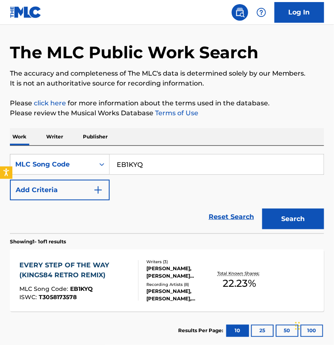
click at [156, 168] on input "EB1KYQ" at bounding box center [217, 164] width 214 height 20
click at [157, 168] on input "EB1KYQ" at bounding box center [217, 164] width 214 height 20
paste input "A86A0"
type input "EA86A0"
click at [270, 215] on div "Search" at bounding box center [291, 216] width 66 height 33
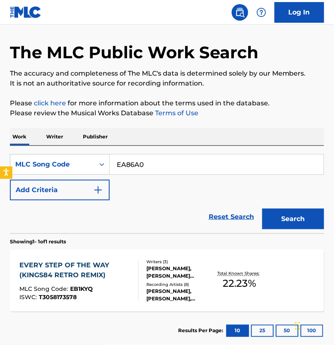
click at [274, 224] on button "Search" at bounding box center [293, 218] width 62 height 21
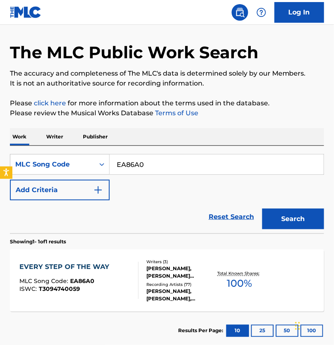
click at [147, 279] on div "CADE THOMPSON, MICAH DARREL KUIPER, HOWARD BENJAMIN COWART" at bounding box center [180, 272] width 67 height 15
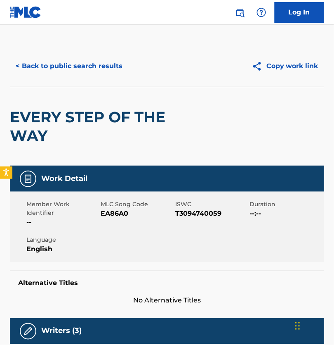
click at [55, 65] on button "< Back to public search results" at bounding box center [69, 66] width 118 height 21
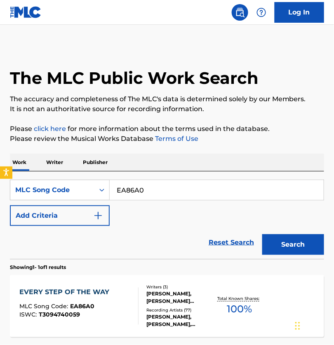
scroll to position [25, 0]
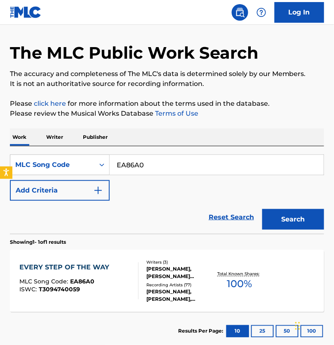
click at [142, 173] on input "EA86A0" at bounding box center [217, 165] width 214 height 20
paste input "B1KYQ"
type input "EB1KYQ"
click at [288, 229] on button "Search" at bounding box center [293, 219] width 62 height 21
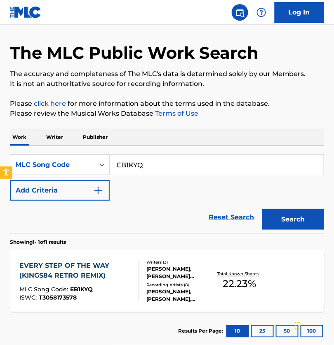
click at [161, 298] on div "CADE THOMPSON, CADE THOMPSON, CADE THOMPSON, CADE THOMPSON,BRAD CRISLER, CADE T…" at bounding box center [180, 295] width 67 height 15
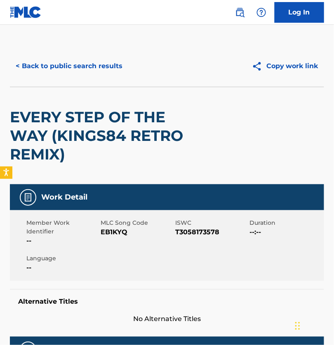
click at [86, 68] on button "< Back to public search results" at bounding box center [69, 66] width 118 height 21
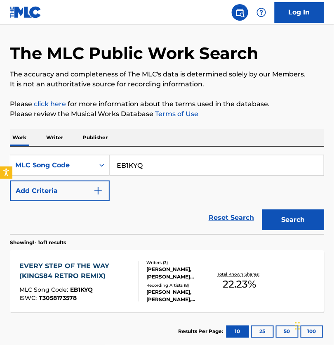
click at [158, 172] on input "EB1KYQ" at bounding box center [217, 165] width 214 height 20
paste input "T2620V"
type input "T2620V"
click at [300, 230] on button "Search" at bounding box center [293, 219] width 62 height 21
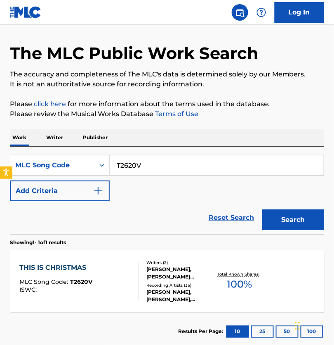
click at [212, 265] on div "Writers ( 2 )" at bounding box center [180, 262] width 67 height 6
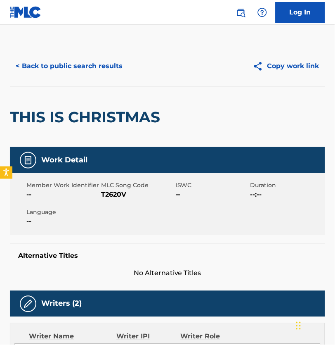
click at [79, 76] on button "< Back to public search results" at bounding box center [69, 66] width 118 height 21
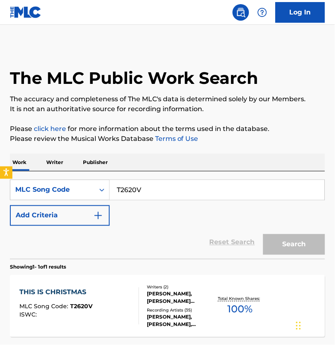
scroll to position [25, 0]
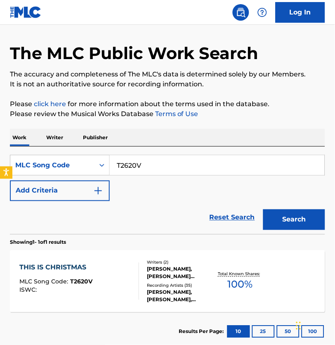
click at [177, 165] on input "T2620V" at bounding box center [217, 165] width 215 height 20
paste input "5419C"
type input "T5419C"
click at [299, 222] on button "Search" at bounding box center [294, 219] width 62 height 21
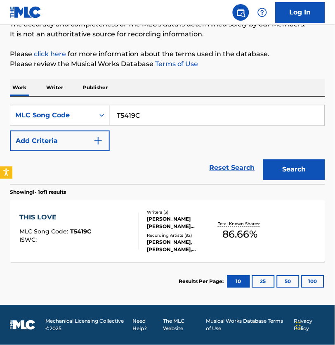
scroll to position [86, 0]
click at [158, 249] on div "LEANN RIMES, LEANN RIMES, LEANN RIMES, LEANN RIMES, LEANN RIMES" at bounding box center [180, 246] width 67 height 15
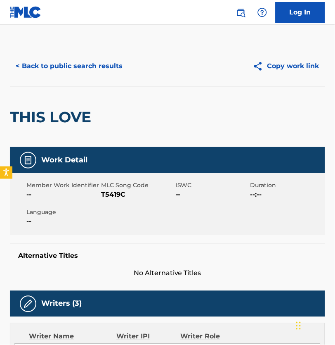
click at [93, 73] on button "< Back to public search results" at bounding box center [69, 66] width 118 height 21
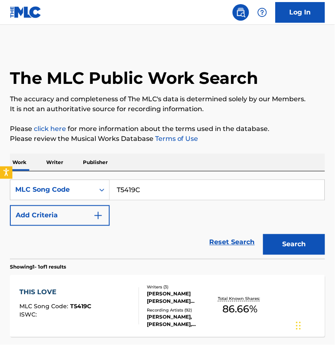
scroll to position [66, 0]
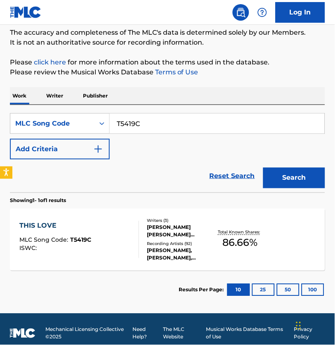
click at [161, 133] on input "T5419C" at bounding box center [217, 123] width 215 height 20
paste input "MV7ULU"
type input "MV7ULU"
click at [307, 188] on button "Search" at bounding box center [294, 178] width 62 height 21
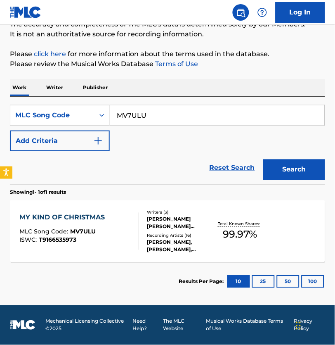
scroll to position [89, 0]
click at [133, 218] on div at bounding box center [135, 231] width 7 height 37
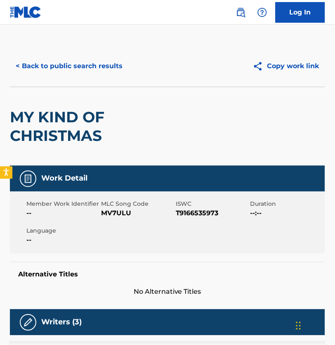
scroll to position [0, 0]
click at [73, 73] on button "< Back to public search results" at bounding box center [69, 66] width 118 height 21
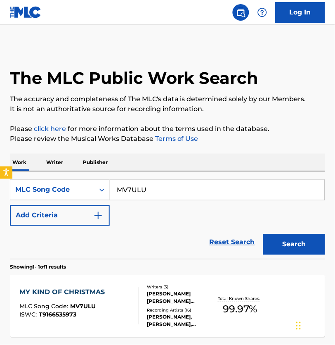
click at [186, 128] on p "Please click here for more information about the terms used in the database." at bounding box center [167, 129] width 315 height 10
drag, startPoint x: 186, startPoint y: 128, endPoint x: 221, endPoint y: 149, distance: 41.5
click at [185, 128] on p "Please click here for more information about the terms used in the database." at bounding box center [167, 129] width 315 height 10
click at [133, 128] on p "Please click here for more information about the terms used in the database." at bounding box center [167, 129] width 315 height 10
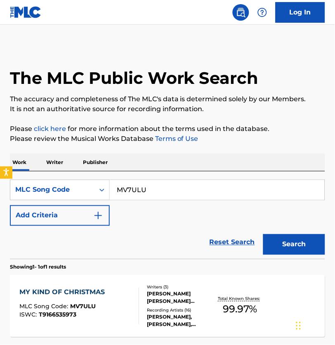
click at [161, 134] on p "Please click here for more information about the terms used in the database." at bounding box center [167, 129] width 315 height 10
drag, startPoint x: 161, startPoint y: 135, endPoint x: 131, endPoint y: 24, distance: 115.3
click at [161, 134] on p "Please click here for more information about the terms used in the database." at bounding box center [167, 129] width 315 height 10
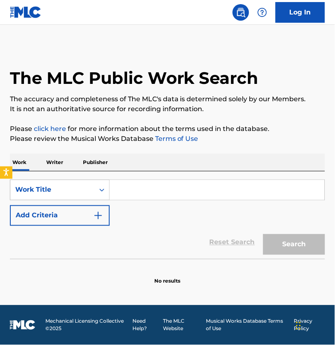
click at [77, 195] on div "Work Title" at bounding box center [52, 190] width 74 height 10
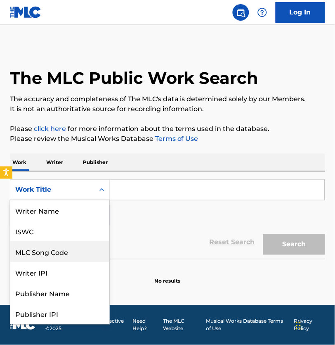
scroll to position [45, 0]
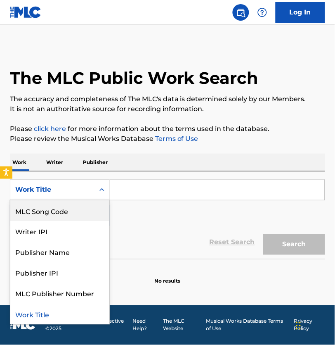
drag, startPoint x: 71, startPoint y: 213, endPoint x: 94, endPoint y: 207, distance: 24.2
click at [71, 213] on div "MLC Song Code" at bounding box center [59, 210] width 99 height 21
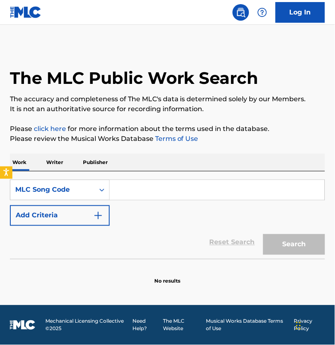
click at [161, 192] on input "Search Form" at bounding box center [217, 190] width 215 height 20
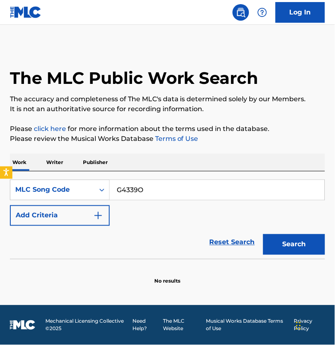
type input "G4339O"
click at [288, 250] on button "Search" at bounding box center [294, 244] width 62 height 21
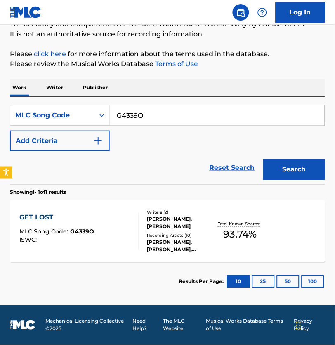
scroll to position [89, 0]
click at [175, 232] on div "Recording Artists ( 10 )" at bounding box center [180, 235] width 67 height 6
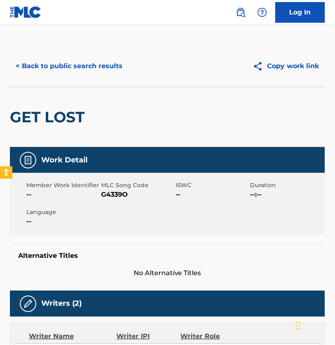
scroll to position [0, 0]
click at [70, 74] on button "< Back to public search results" at bounding box center [69, 66] width 118 height 21
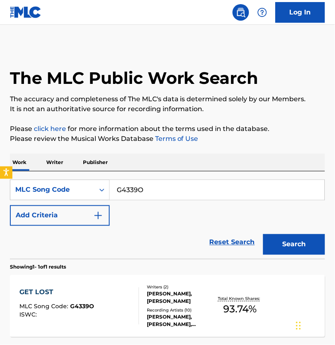
click at [152, 133] on p "Please click here for more information about the terms used in the database." at bounding box center [167, 129] width 315 height 10
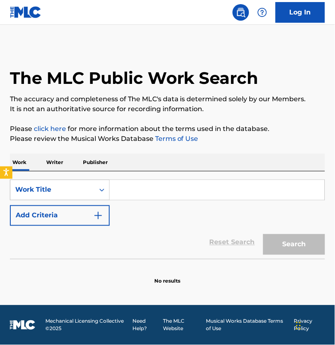
click at [73, 195] on div "Work Title" at bounding box center [52, 190] width 74 height 10
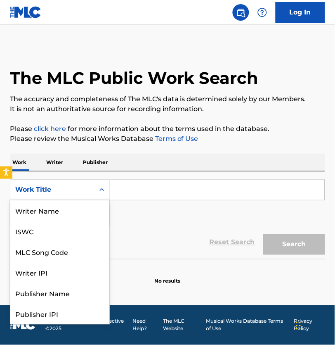
scroll to position [45, 0]
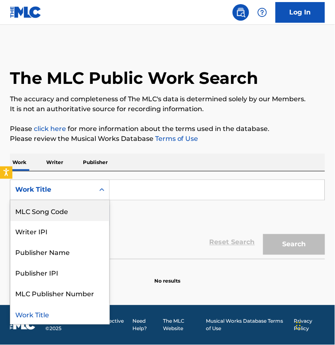
click at [75, 213] on div "MLC Song Code" at bounding box center [59, 210] width 99 height 21
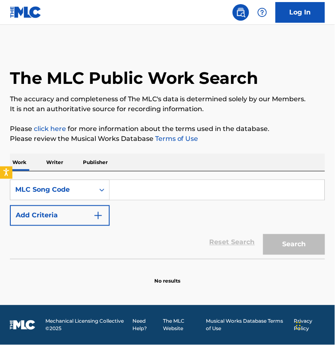
click at [136, 196] on input "Search Form" at bounding box center [217, 190] width 215 height 20
paste input "RVA7NP"
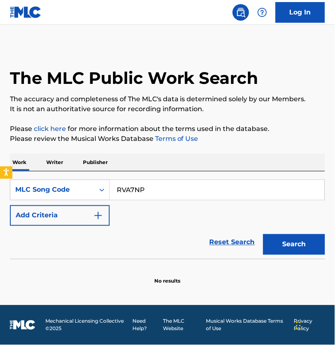
click at [289, 255] on button "Search" at bounding box center [294, 244] width 62 height 21
click at [281, 251] on button "Search" at bounding box center [294, 244] width 62 height 21
click at [162, 209] on div "SearchWithCriteria39038dcc-a33d-4055-b426-9e87430e0c0d MLC Song Code RVA7NP Add…" at bounding box center [167, 203] width 315 height 46
click at [138, 187] on input "RVA7NP" at bounding box center [217, 190] width 215 height 20
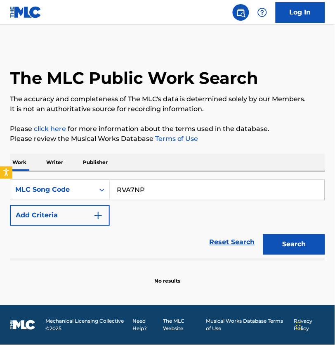
click at [138, 187] on input "RVA7NP" at bounding box center [217, 190] width 215 height 20
paste input "I3085I"
drag, startPoint x: 308, startPoint y: 251, endPoint x: 298, endPoint y: 248, distance: 10.7
click at [307, 251] on button "Search" at bounding box center [294, 244] width 62 height 21
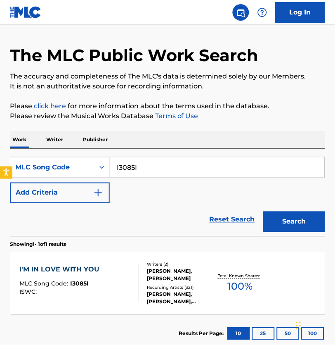
scroll to position [31, 0]
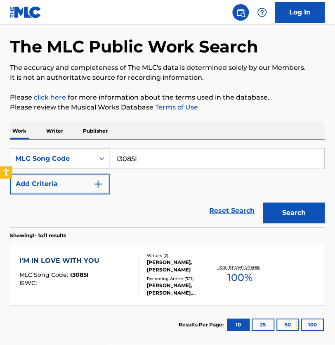
click at [174, 163] on input "I3085I" at bounding box center [217, 159] width 215 height 20
paste input "LVBXXZ"
type input "LVBXXZ"
click at [305, 222] on button "Search" at bounding box center [294, 213] width 62 height 21
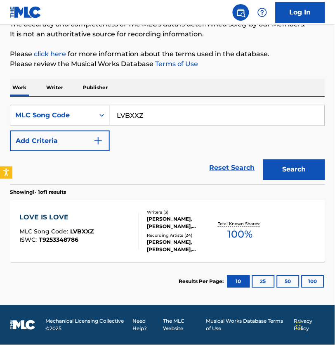
scroll to position [90, 0]
click at [207, 246] on div "PHILLIP LAMMONDS,DARIUS RUCKER, PHILLIP LAMMONDS,DARIUS RUCKER, BLUE DOGS, PHIL…" at bounding box center [180, 246] width 67 height 15
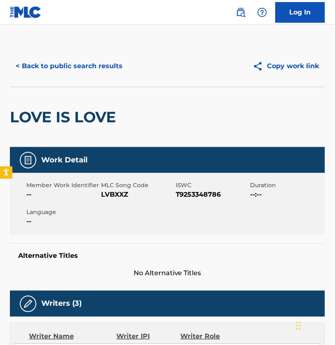
click at [94, 62] on button "< Back to public search results" at bounding box center [69, 66] width 118 height 21
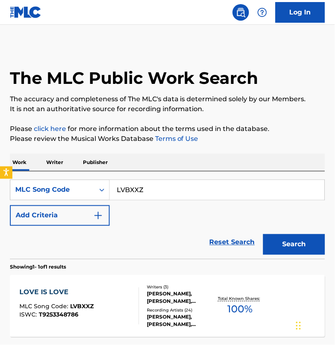
scroll to position [66, 0]
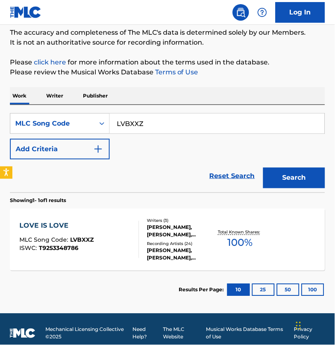
click at [159, 131] on input "LVBXXZ" at bounding box center [217, 123] width 215 height 20
click at [146, 131] on input "LVBXXZ" at bounding box center [217, 123] width 215 height 20
paste input "DV8DAS"
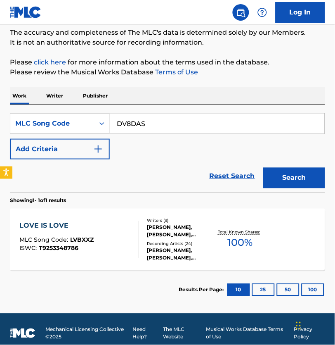
type input "DV8DAS"
click at [273, 184] on button "Search" at bounding box center [294, 178] width 62 height 21
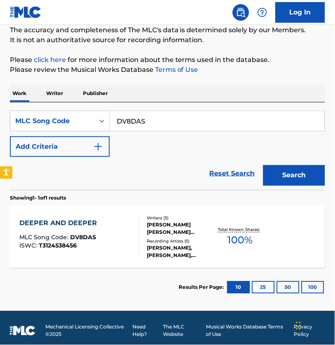
scroll to position [71, 0]
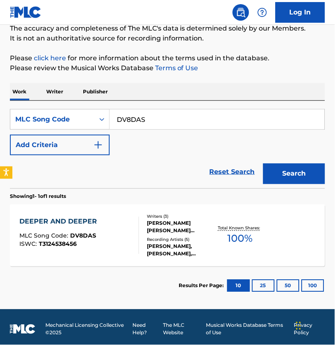
click at [183, 234] on div "MEREDITH FRANCES ANDREWS, MIA LEANNE CHERIE FIELDES, JACOB LEE SOOTER" at bounding box center [180, 227] width 67 height 15
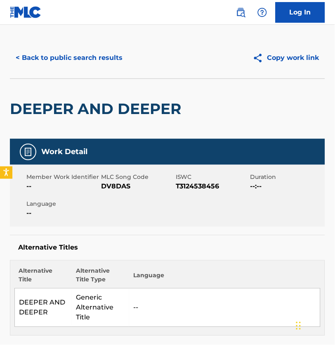
scroll to position [9, 0]
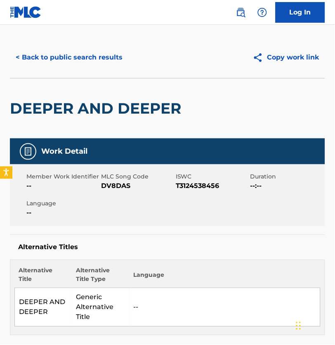
click at [75, 53] on button "< Back to public search results" at bounding box center [69, 57] width 118 height 21
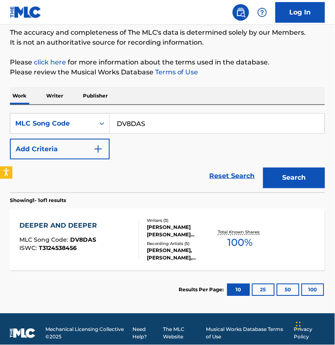
click at [143, 128] on input "DV8DAS" at bounding box center [217, 123] width 215 height 20
paste input "3095K"
type input "D3095K"
click at [296, 175] on button "Search" at bounding box center [294, 178] width 62 height 21
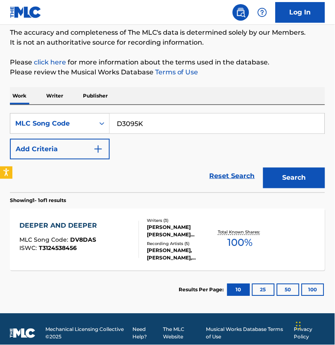
scroll to position [26, 0]
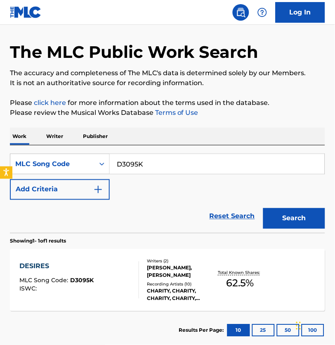
click at [168, 287] on div "Recording Artists ( 10 )" at bounding box center [180, 284] width 67 height 6
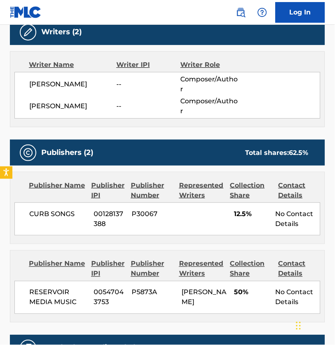
scroll to position [243, 0]
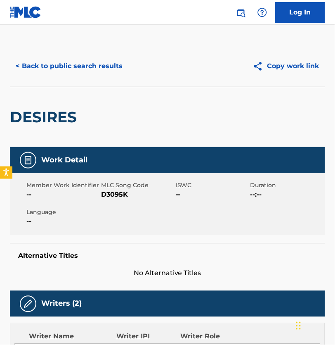
drag, startPoint x: 63, startPoint y: 58, endPoint x: 70, endPoint y: 68, distance: 11.8
click at [63, 59] on div "< Back to public search results Copy work link" at bounding box center [167, 65] width 315 height 41
click at [72, 69] on button "< Back to public search results" at bounding box center [69, 66] width 118 height 21
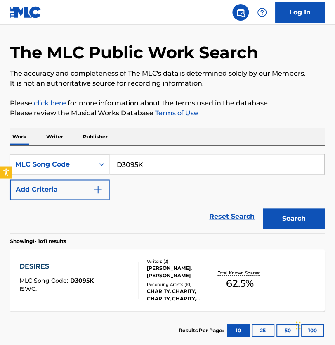
click at [177, 166] on input "D3095K" at bounding box center [217, 164] width 215 height 20
click at [275, 229] on button "Search" at bounding box center [294, 218] width 62 height 21
click at [144, 170] on input "D3095K" at bounding box center [217, 164] width 215 height 20
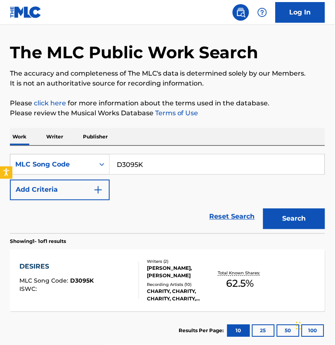
paste input "MVBJCS"
type input "MVBJCS"
click at [310, 227] on button "Search" at bounding box center [294, 218] width 62 height 21
click at [151, 279] on div "JASON WALKER, JAY CODY CARNES" at bounding box center [180, 272] width 67 height 15
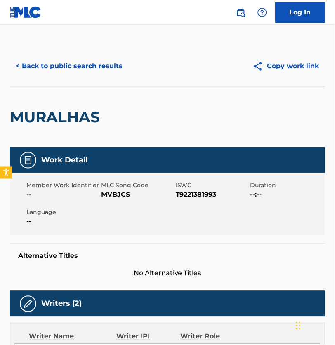
click at [105, 65] on button "< Back to public search results" at bounding box center [69, 66] width 118 height 21
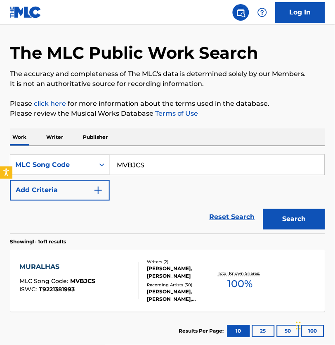
click at [148, 167] on input "MVBJCS" at bounding box center [217, 165] width 215 height 20
paste input "D1552J"
type input "D1552J"
click at [288, 229] on button "Search" at bounding box center [294, 219] width 62 height 21
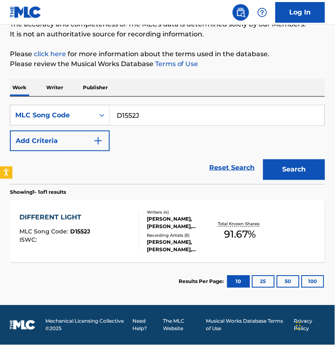
scroll to position [89, 0]
click at [169, 222] on div "NICOL SMITH, LISA RODRIGUEZ, CONNIE HARRINGTON, CHRIS RODRIGUEZ" at bounding box center [180, 222] width 67 height 15
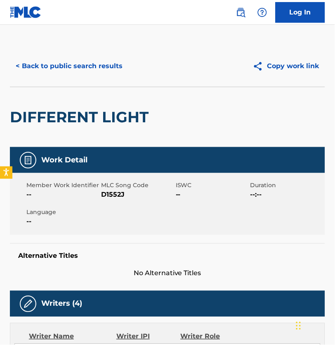
scroll to position [0, 0]
click at [77, 75] on button "< Back to public search results" at bounding box center [69, 66] width 118 height 21
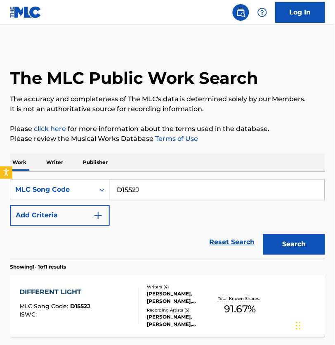
click at [187, 123] on div "The MLC Public Work Search The accuracy and completeness of The MLC's data is d…" at bounding box center [167, 210] width 335 height 330
click at [154, 126] on div "The MLC Public Work Search The accuracy and completeness of The MLC's data is d…" at bounding box center [167, 210] width 335 height 330
click at [137, 131] on p "Please click here for more information about the terms used in the database." at bounding box center [167, 129] width 315 height 10
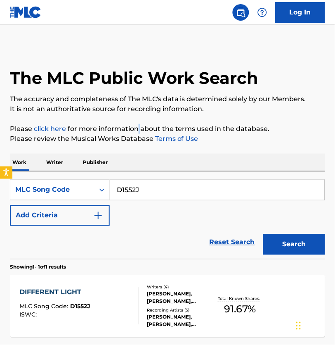
click at [137, 131] on p "Please click here for more information about the terms used in the database." at bounding box center [167, 129] width 315 height 10
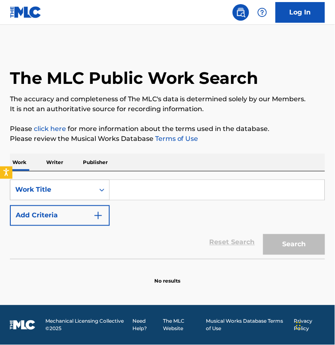
click at [90, 195] on div "Work Title" at bounding box center [52, 190] width 74 height 10
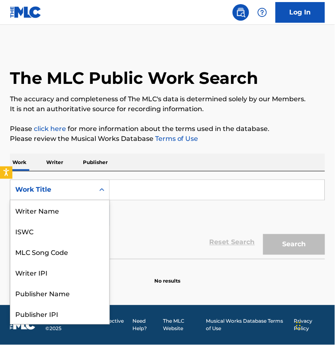
scroll to position [45, 0]
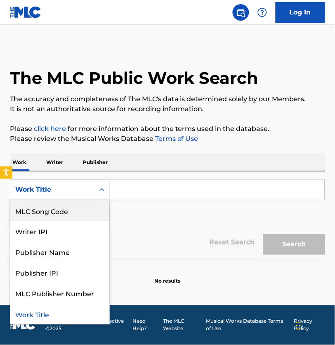
click at [76, 213] on div "MLC Song Code" at bounding box center [59, 210] width 99 height 21
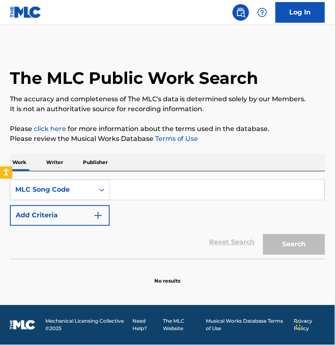
drag, startPoint x: 89, startPoint y: 210, endPoint x: 158, endPoint y: 194, distance: 70.7
click at [160, 196] on input "Search Form" at bounding box center [217, 190] width 215 height 20
paste input "OL7VB2"
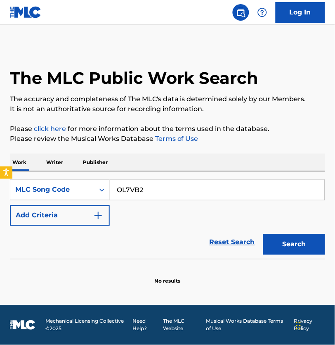
type input "OL7VB2"
click at [284, 255] on button "Search" at bounding box center [294, 244] width 62 height 21
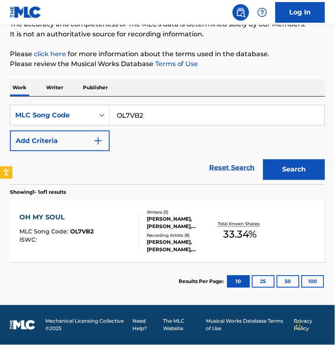
scroll to position [87, 0]
click at [247, 255] on div "OH MY SOUL MLC Song Code : OL7VB2 ISWC : Writers ( 3 ) [PERSON_NAME], [PERSON_N…" at bounding box center [167, 231] width 315 height 62
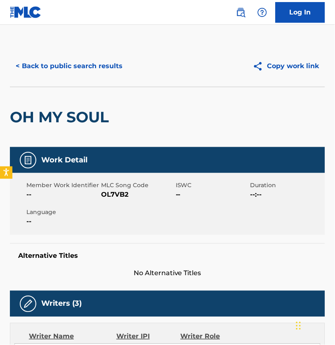
click at [92, 69] on button "< Back to public search results" at bounding box center [69, 66] width 118 height 21
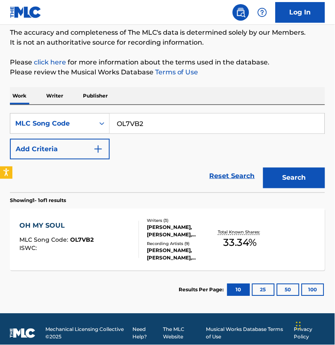
click at [158, 133] on input "OL7VB2" at bounding box center [217, 123] width 215 height 20
paste input "KA10U8"
type input "KA10U8"
click at [292, 188] on button "Search" at bounding box center [294, 178] width 62 height 21
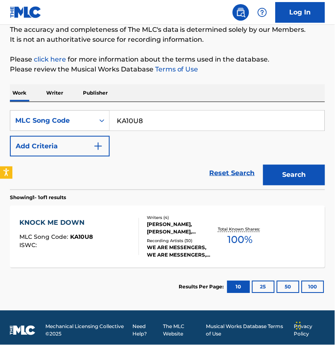
scroll to position [81, 0]
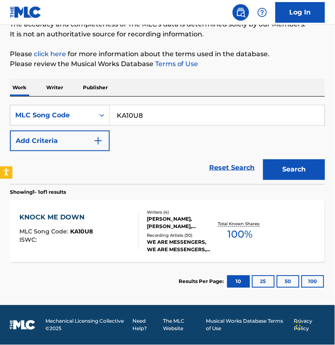
click at [110, 221] on div "KNOCK ME DOWN MLC Song Code : KA10U8 ISWC :" at bounding box center [79, 231] width 120 height 37
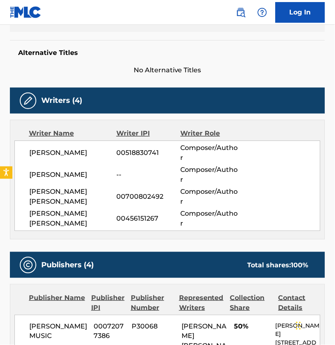
scroll to position [368, 0]
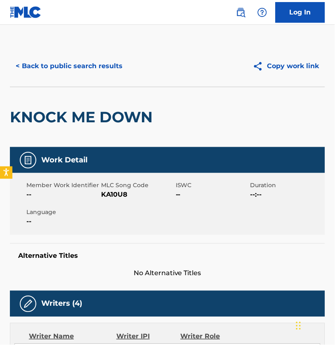
click at [76, 76] on button "< Back to public search results" at bounding box center [69, 66] width 118 height 21
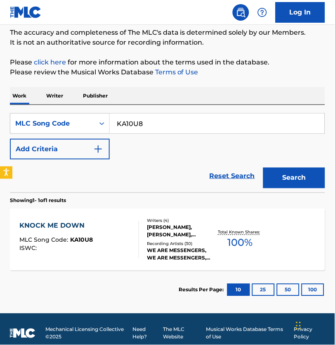
click at [133, 131] on input "KA10U8" at bounding box center [217, 123] width 215 height 20
paste input "I67137"
type input "I67137"
drag, startPoint x: 277, startPoint y: 184, endPoint x: 225, endPoint y: 194, distance: 52.9
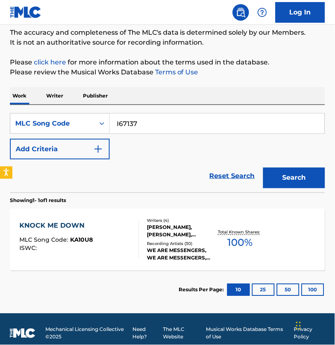
click at [277, 184] on button "Search" at bounding box center [294, 178] width 62 height 21
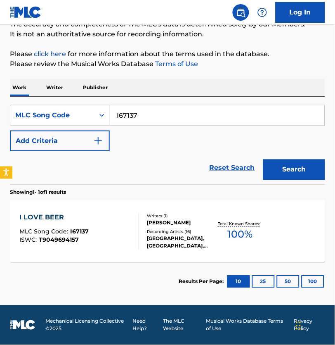
scroll to position [89, 0]
click at [114, 216] on div "I LOVE BEER MLC Song Code : I67137 ISWC : T9049694157" at bounding box center [79, 231] width 120 height 37
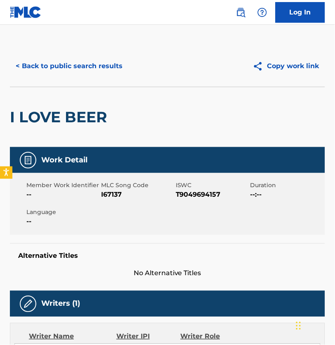
click at [94, 73] on button "< Back to public search results" at bounding box center [69, 66] width 118 height 21
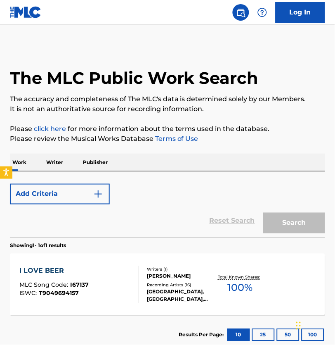
scroll to position [66, 0]
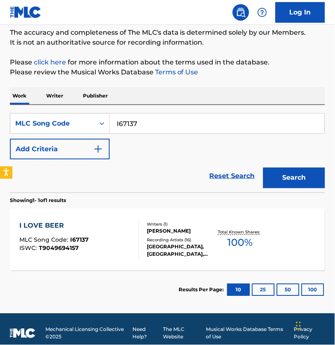
click at [168, 133] on input "I67137" at bounding box center [217, 123] width 215 height 20
paste input "HVB34O"
type input "HVB34O"
click at [301, 184] on button "Search" at bounding box center [294, 178] width 62 height 21
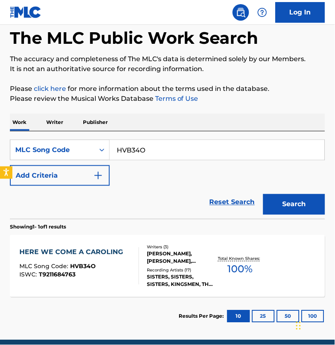
scroll to position [59, 0]
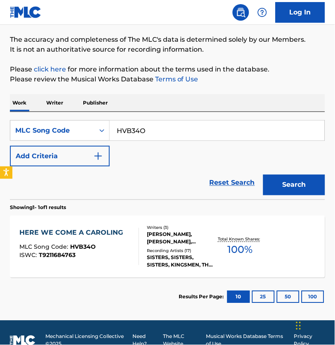
click at [121, 258] on div "ISWC : T9211684763" at bounding box center [73, 255] width 108 height 6
